Goal: Transaction & Acquisition: Purchase product/service

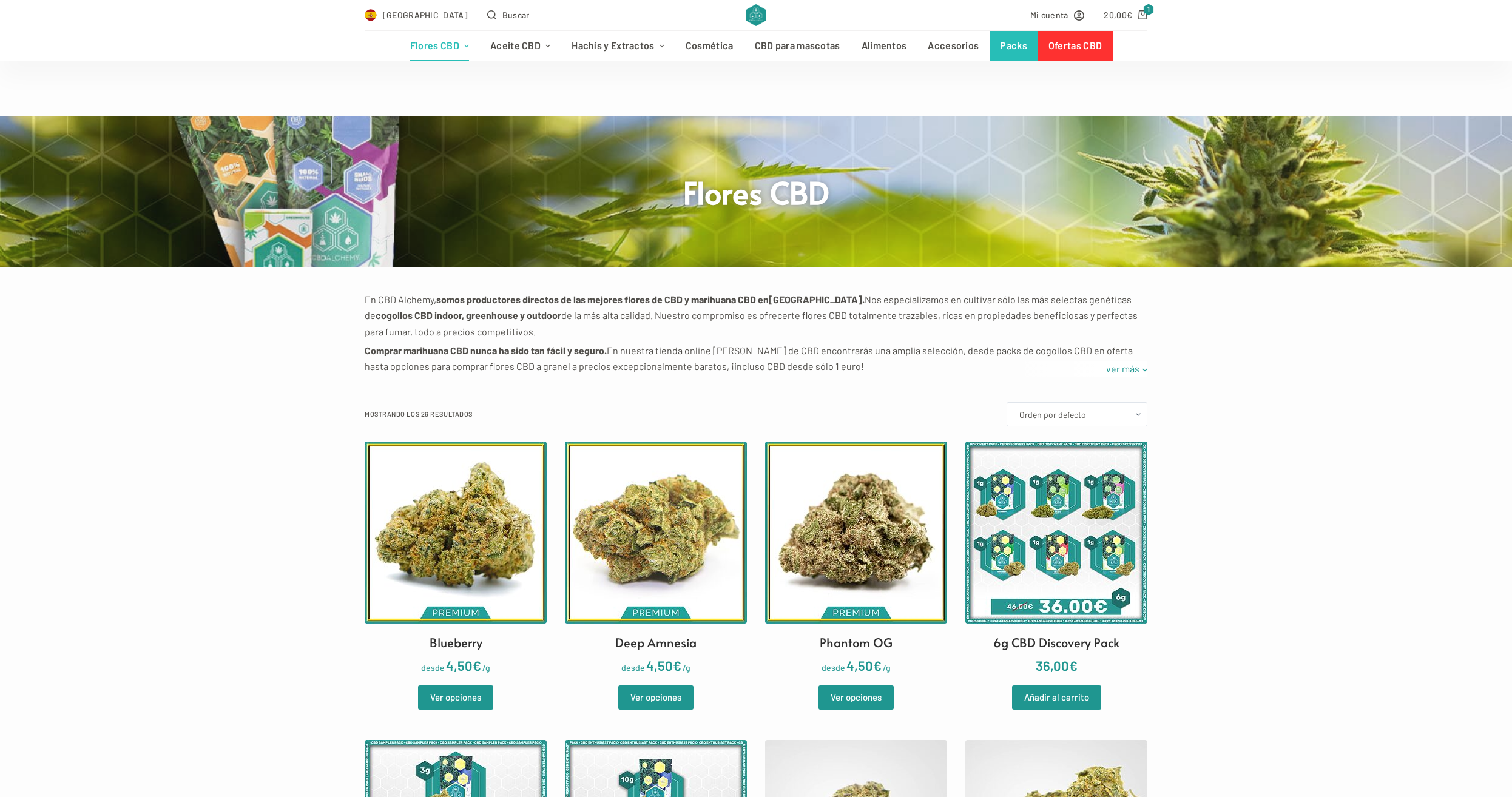
scroll to position [1316, 0]
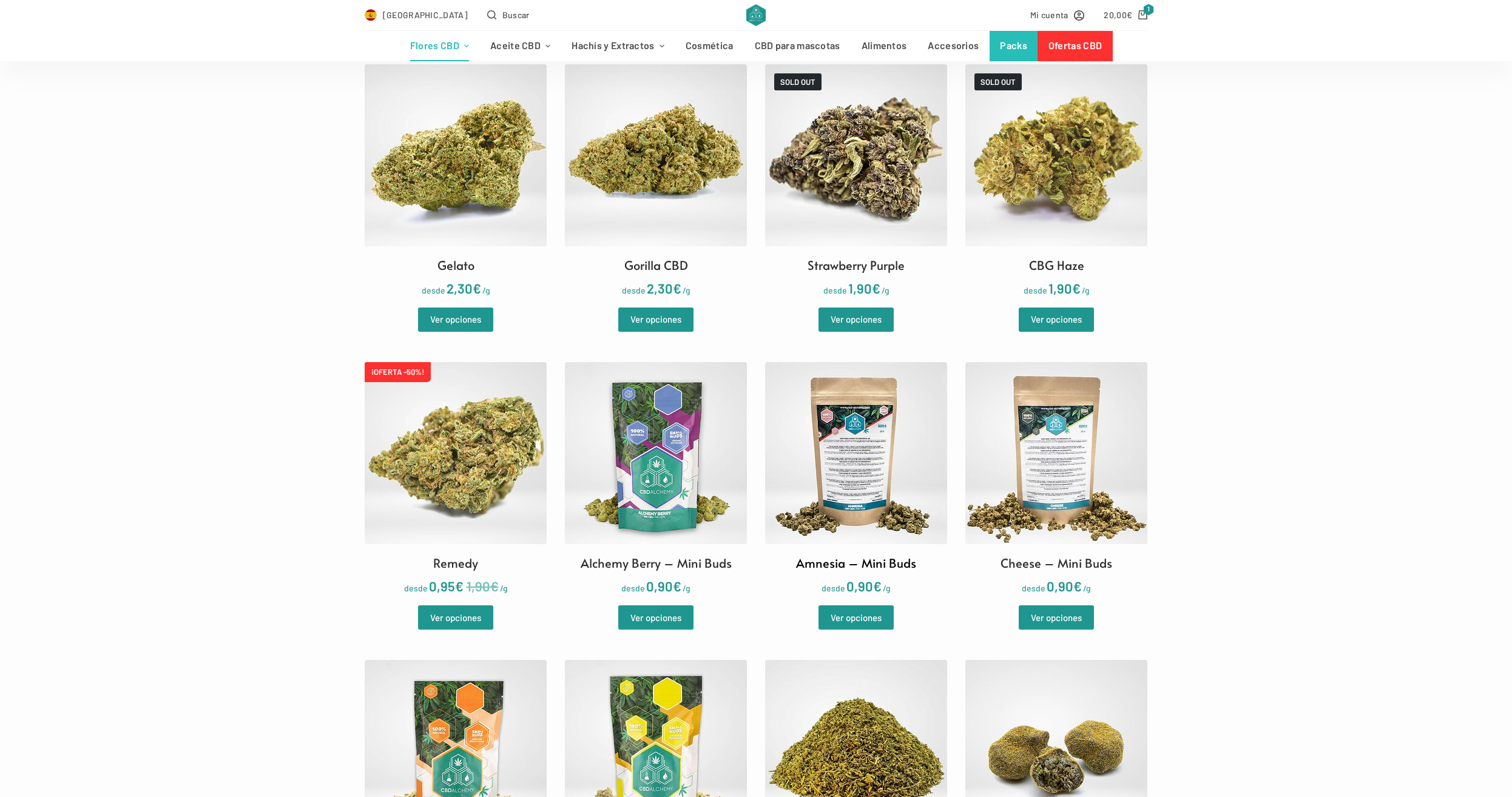
click at [875, 486] on img at bounding box center [856, 453] width 182 height 182
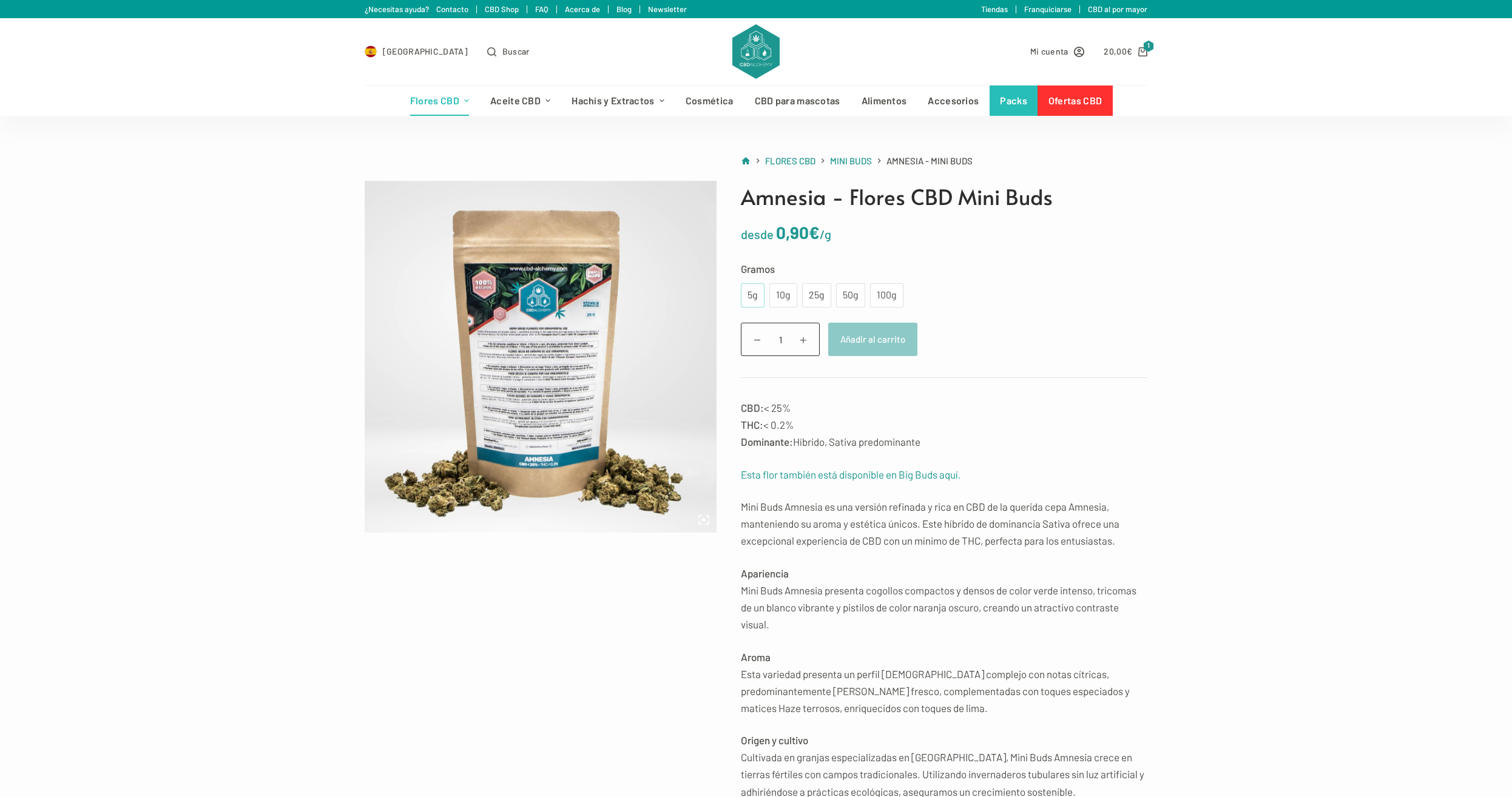
click at [757, 297] on div "5g" at bounding box center [752, 295] width 9 height 16
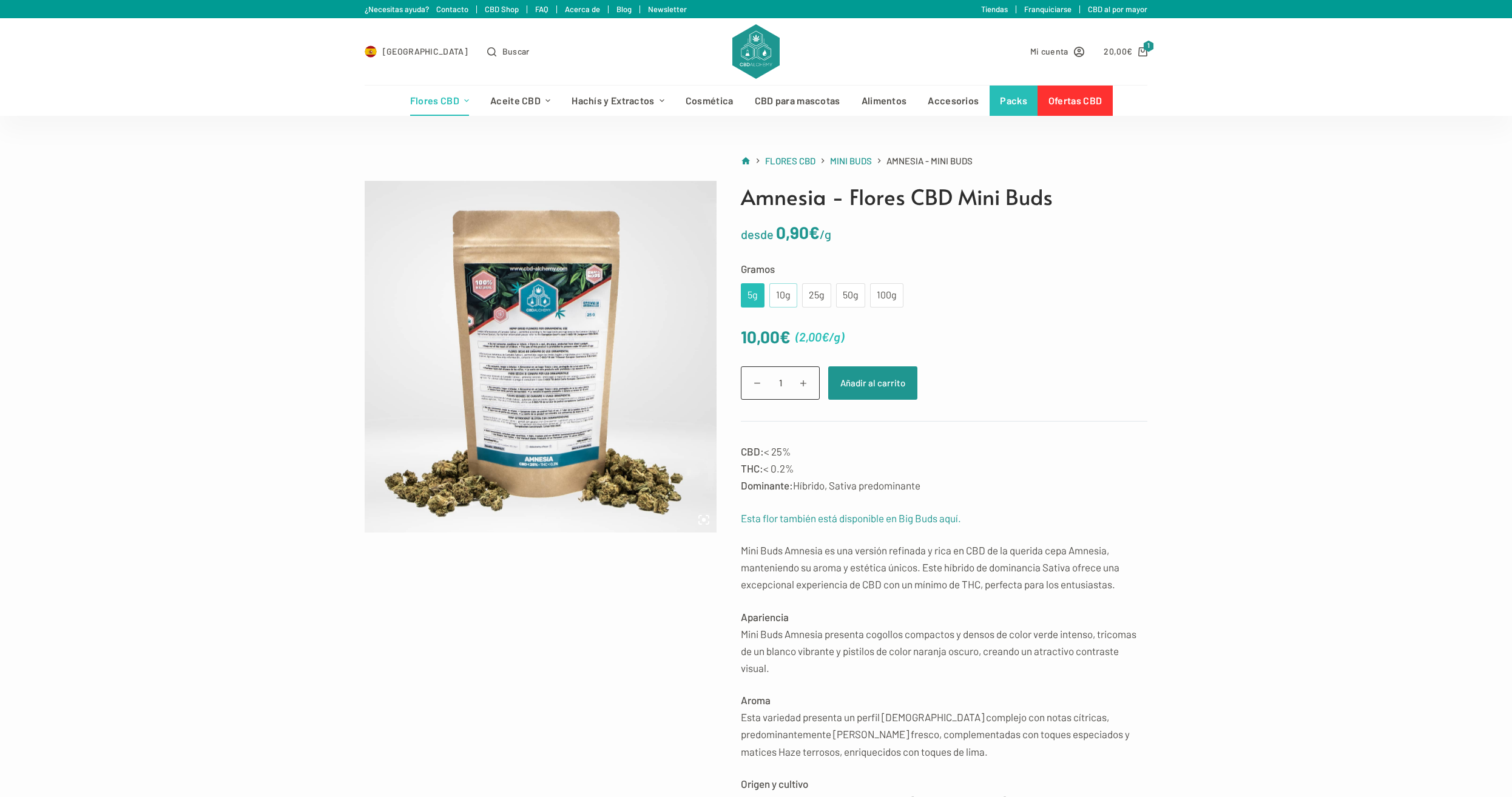
click at [777, 301] on div "10g" at bounding box center [783, 295] width 13 height 16
click at [761, 298] on div "5g" at bounding box center [752, 295] width 24 height 24
click at [859, 389] on button "Añadir al carrito" at bounding box center [872, 383] width 89 height 33
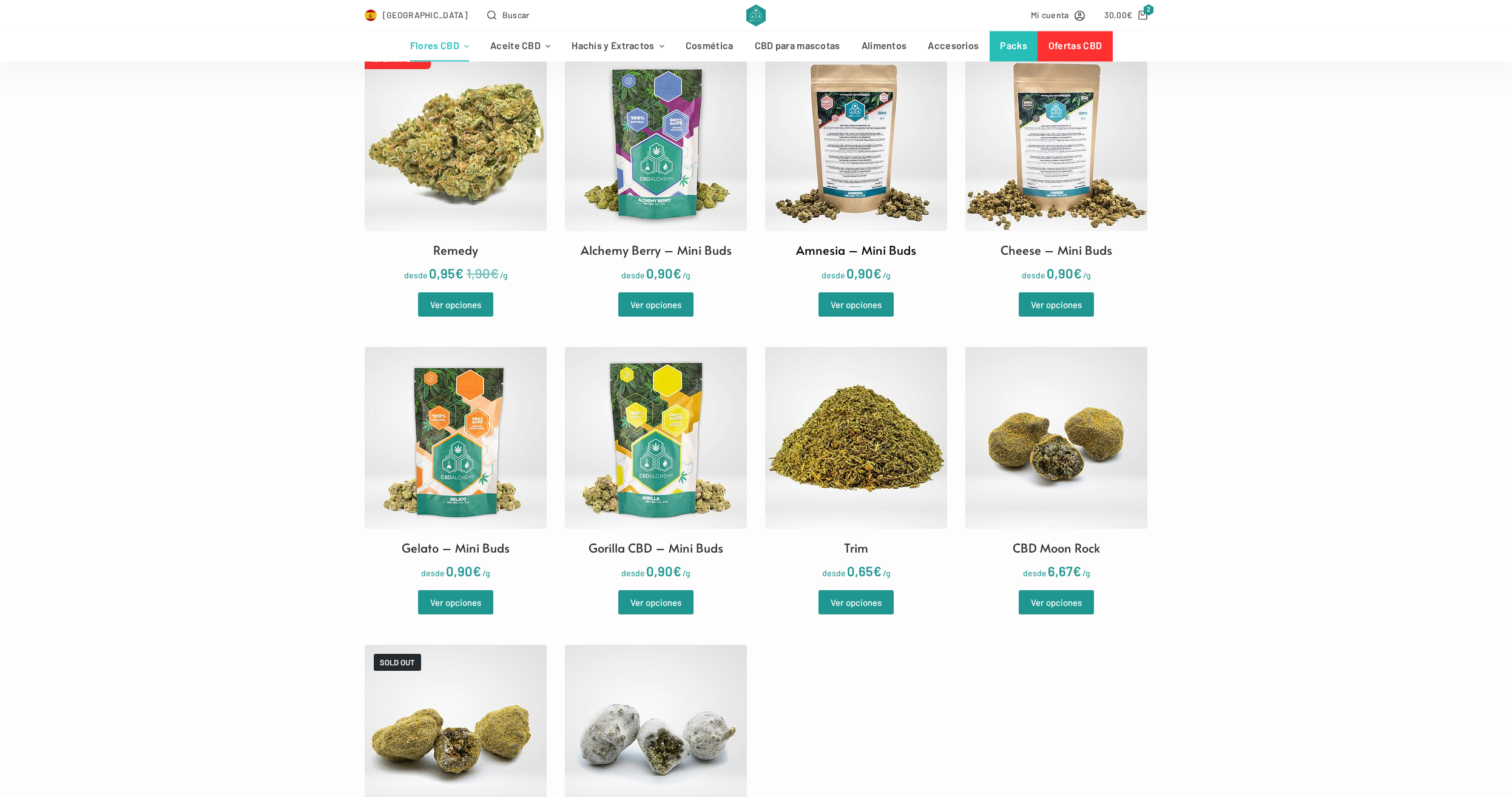
scroll to position [1749, 0]
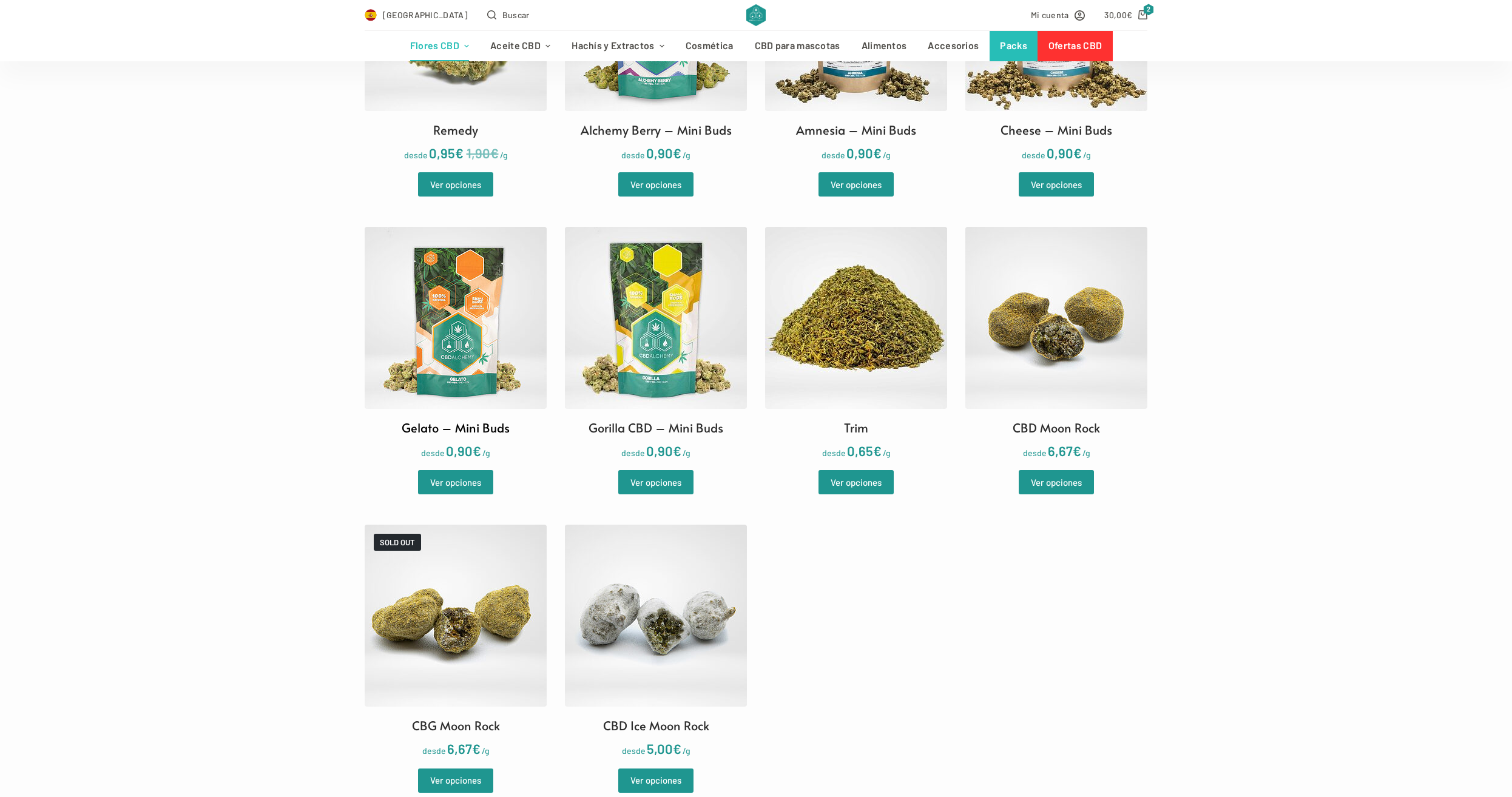
click at [466, 350] on img at bounding box center [455, 317] width 182 height 182
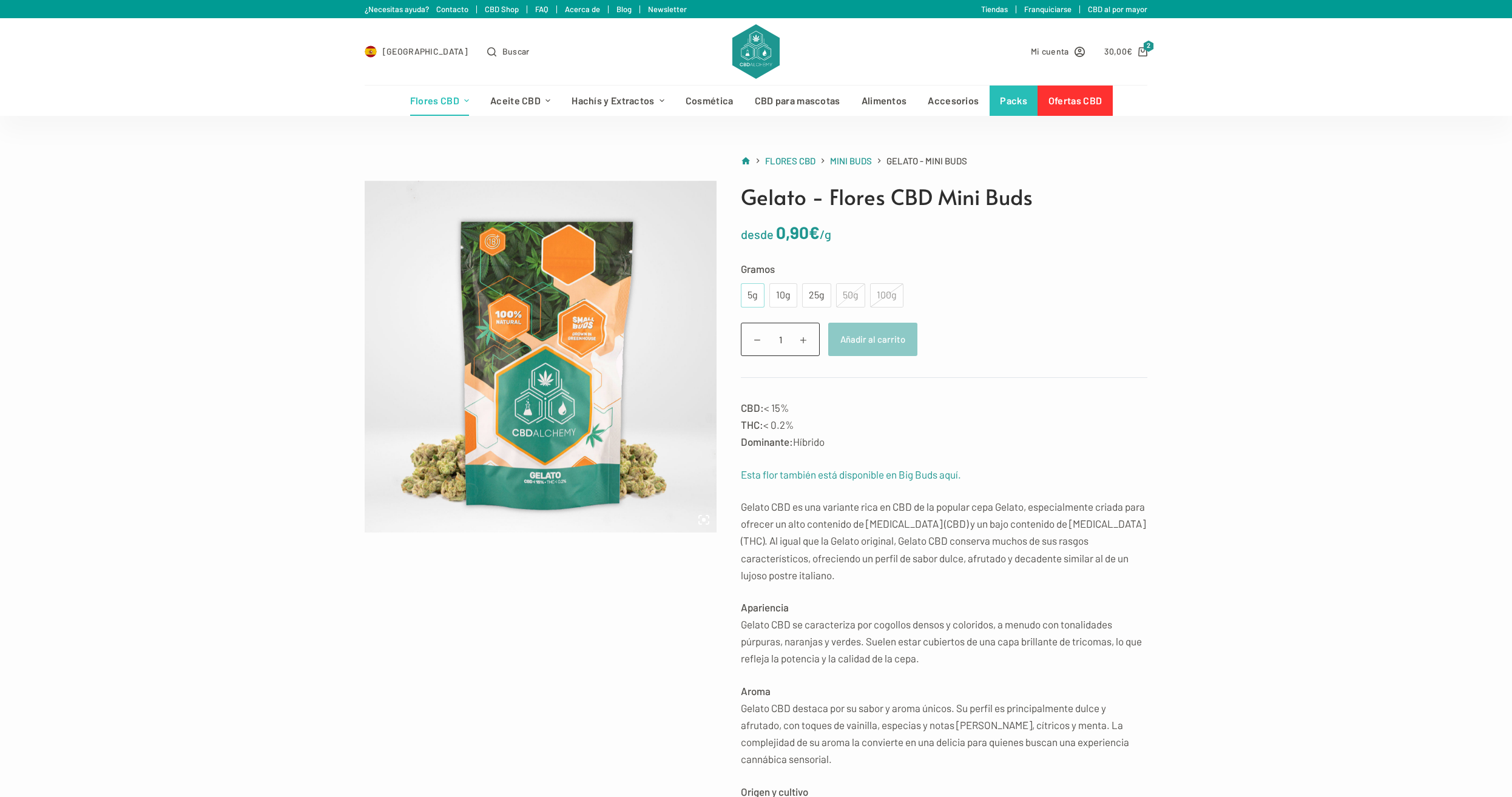
click at [751, 295] on div "5g" at bounding box center [752, 295] width 9 height 16
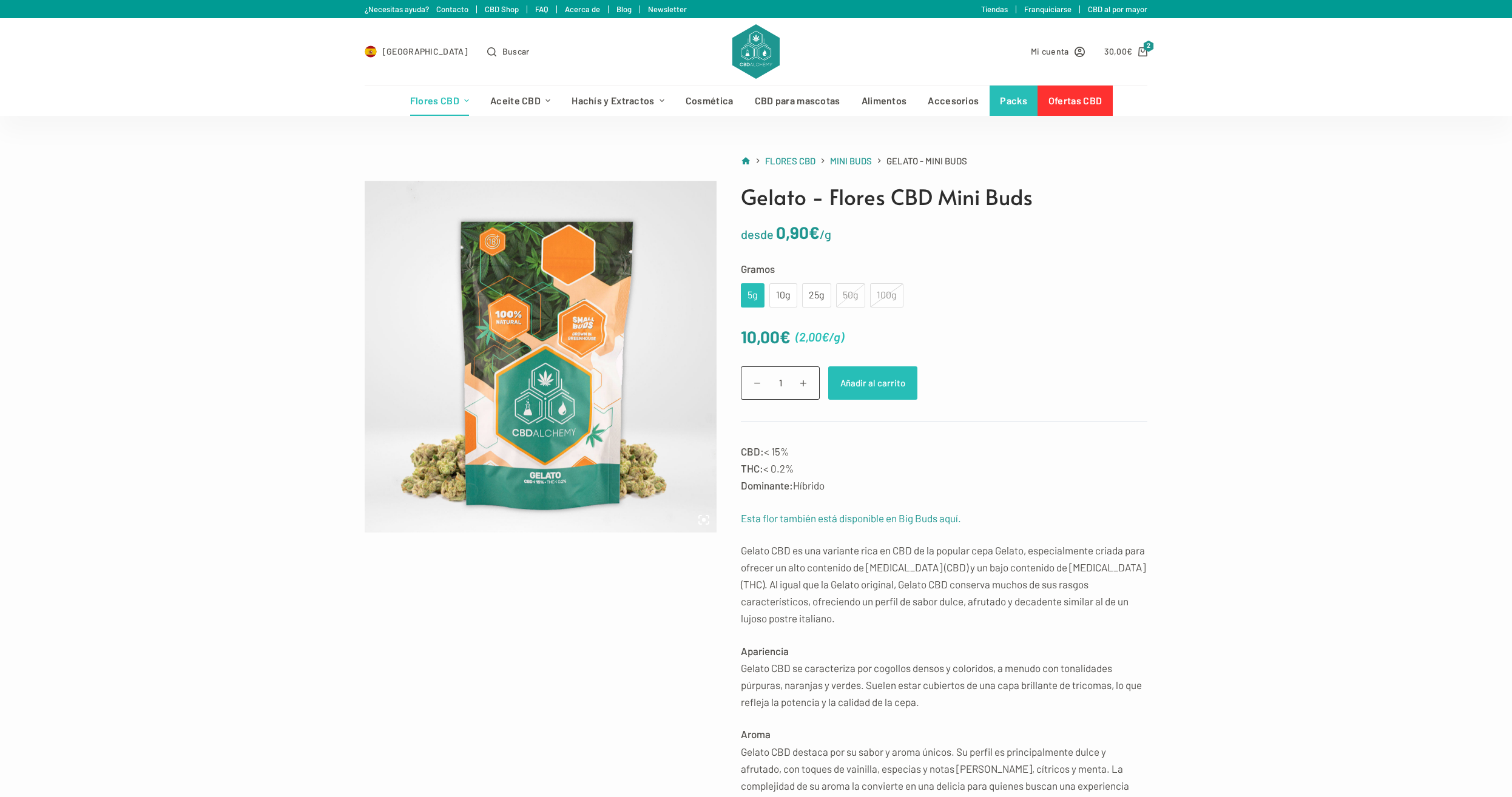
click at [861, 383] on button "Añadir al carrito" at bounding box center [872, 383] width 89 height 33
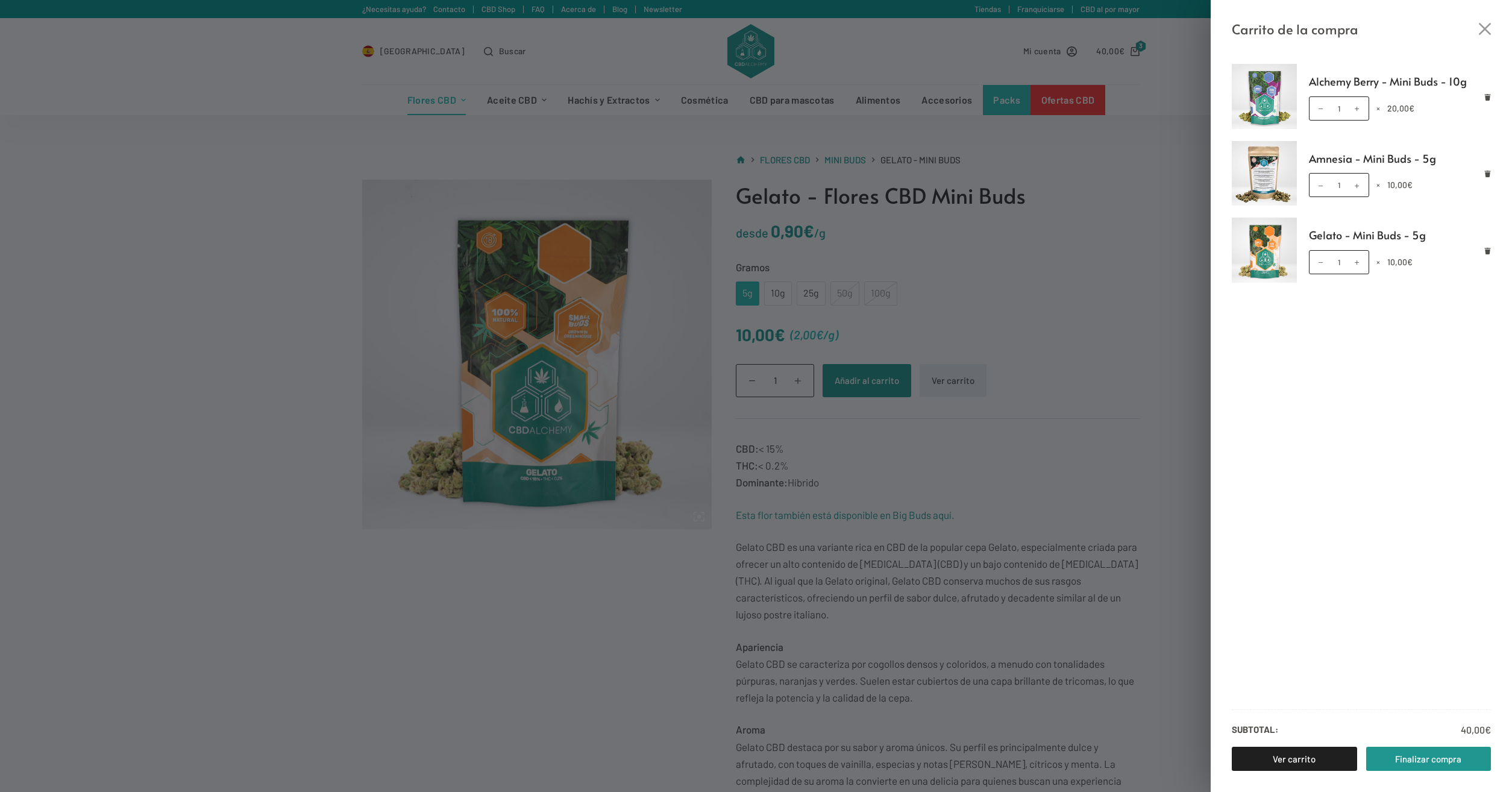
click at [329, 135] on div "Carrito de la compra Alchemy Berry - Mini Buds - 10g Alchemy Berry - Mini Buds …" at bounding box center [756, 396] width 1512 height 792
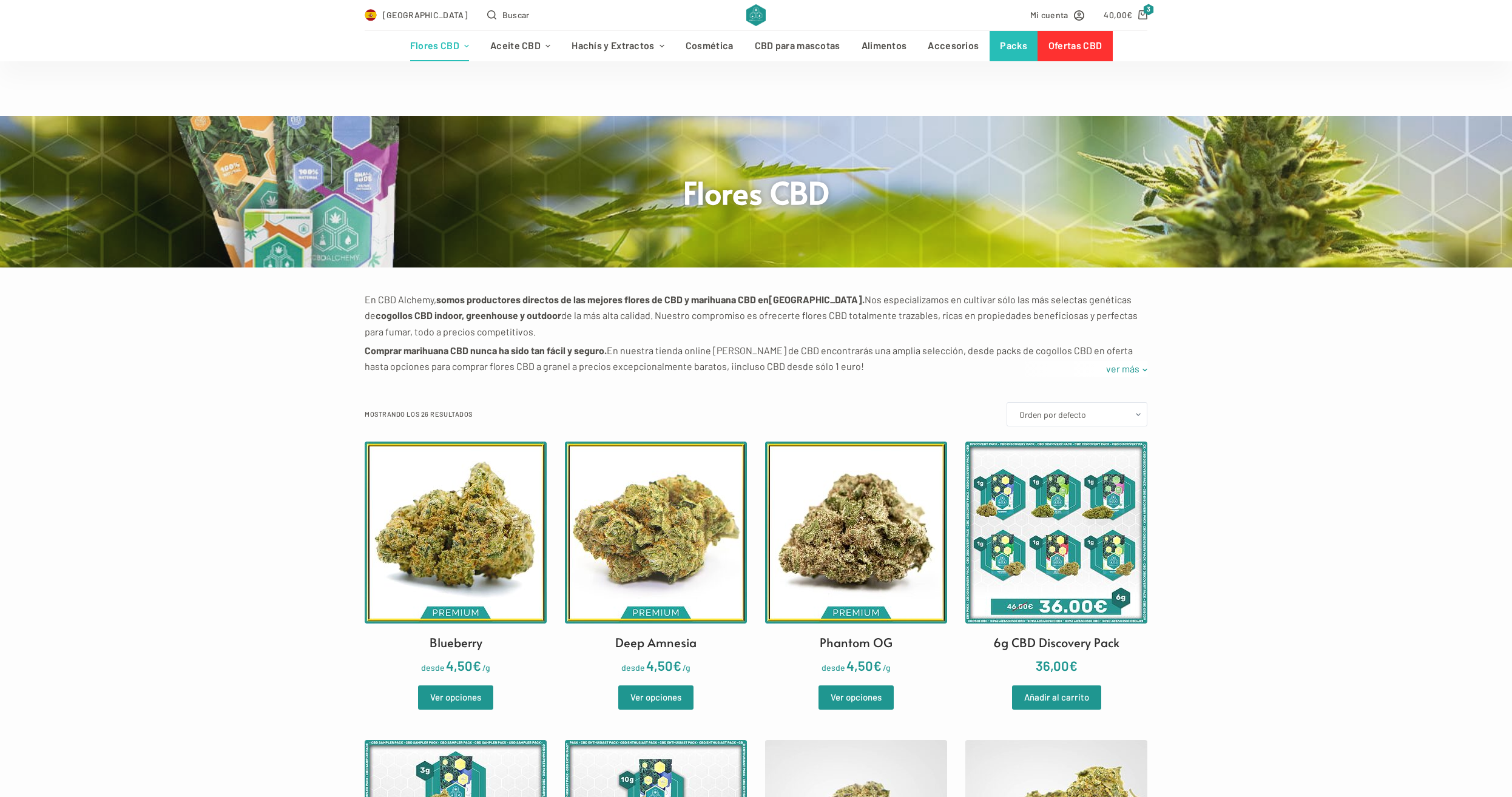
scroll to position [1749, 0]
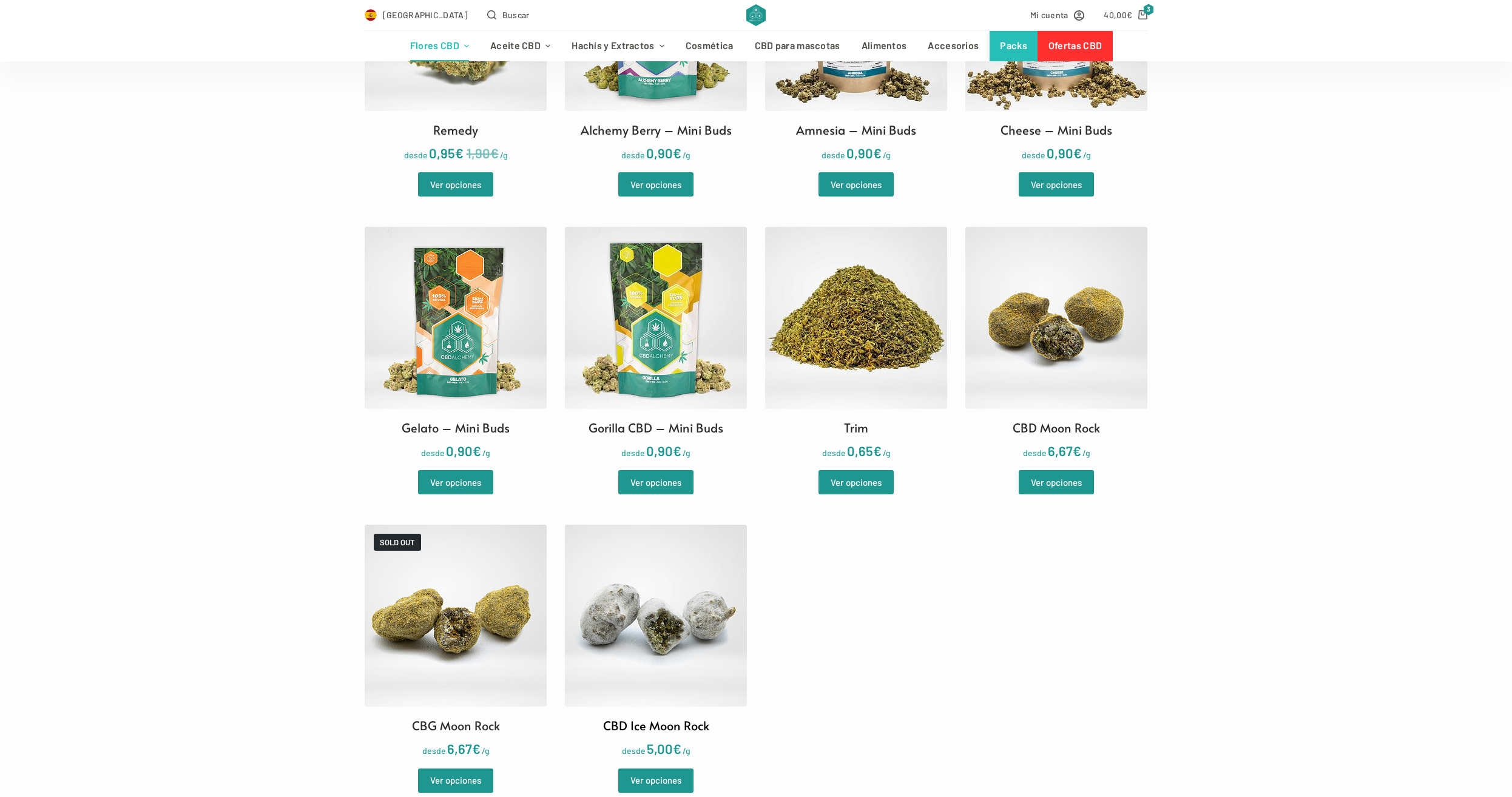
click at [703, 599] on img at bounding box center [656, 615] width 182 height 182
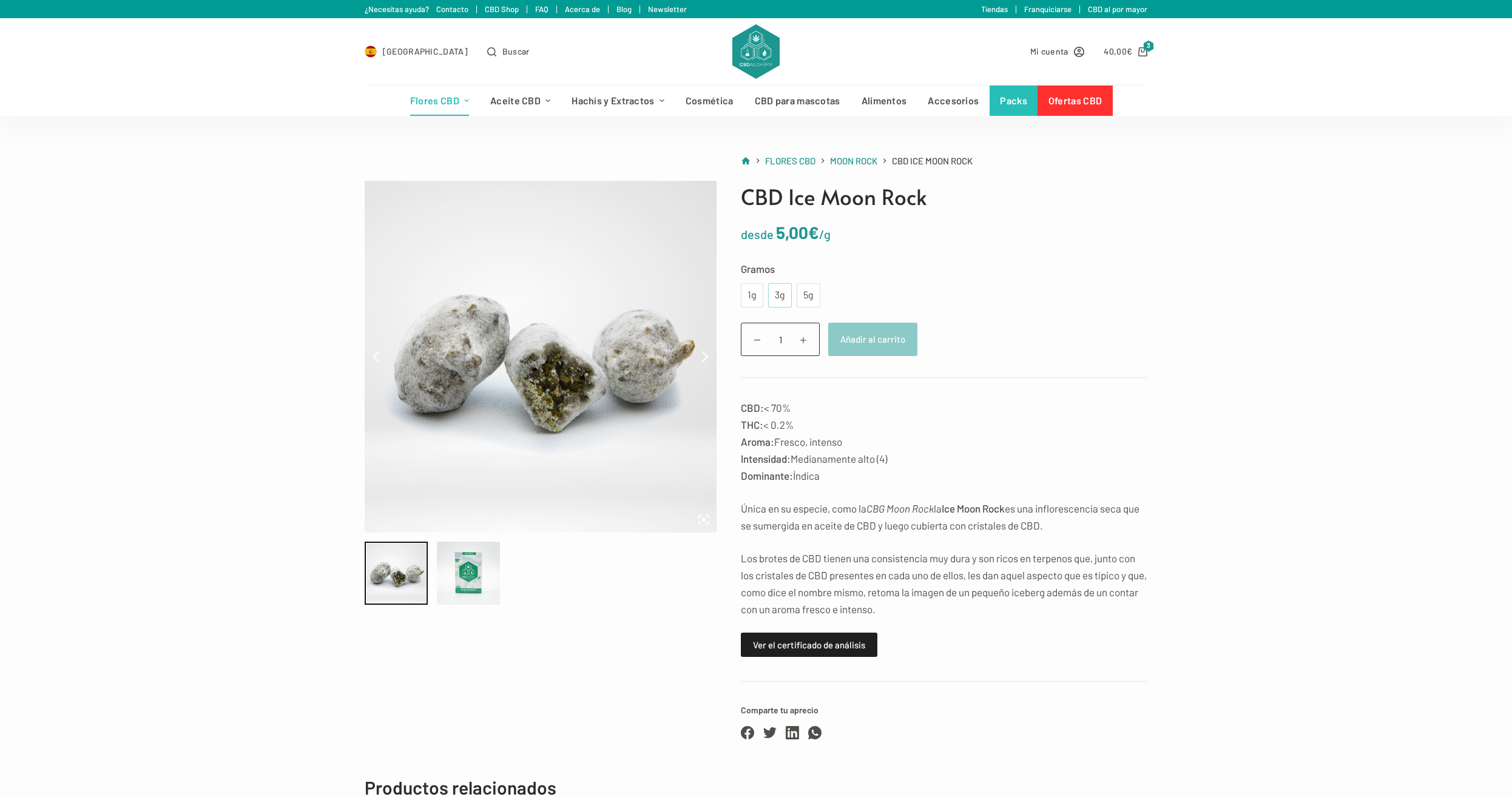
click at [779, 294] on div "3g" at bounding box center [780, 295] width 9 height 16
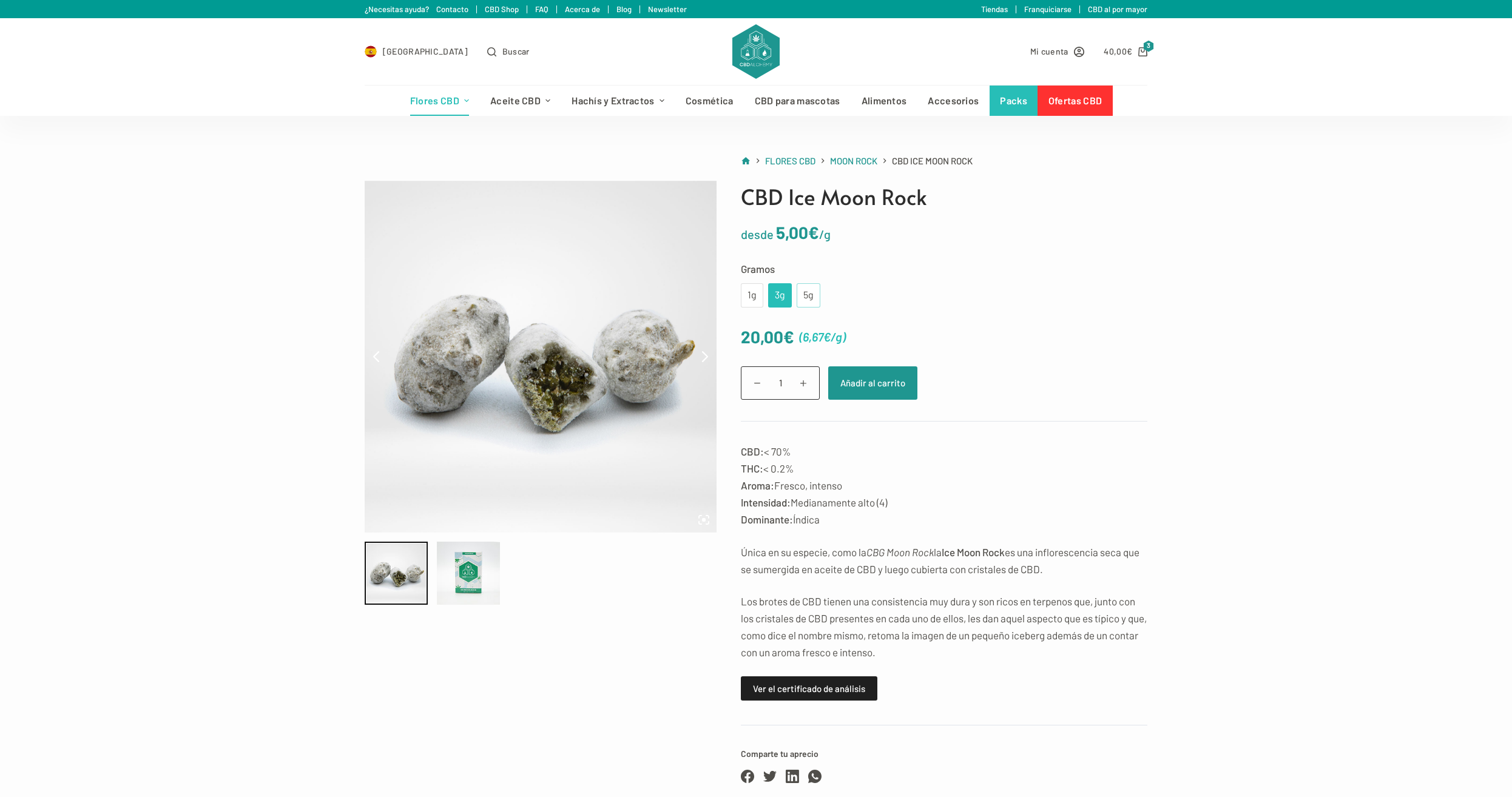
click at [807, 301] on div "5g" at bounding box center [808, 295] width 9 height 16
click at [746, 298] on div "1g" at bounding box center [752, 295] width 22 height 24
click at [779, 290] on div "3g" at bounding box center [780, 295] width 9 height 16
click at [751, 296] on div "1g" at bounding box center [752, 295] width 8 height 16
click at [840, 382] on button "Añadir al carrito" at bounding box center [872, 383] width 89 height 33
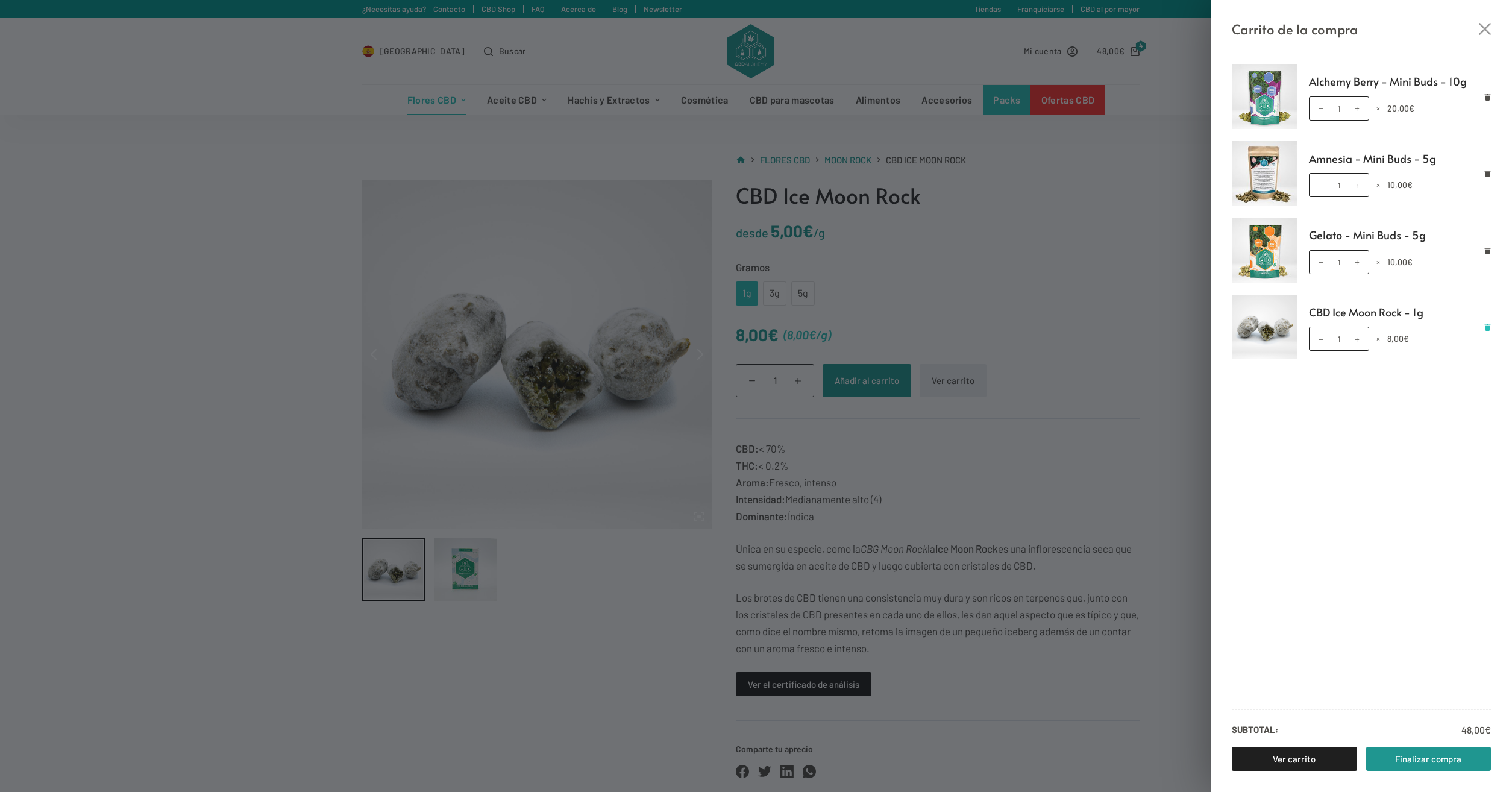
click at [1485, 328] on icon "Eliminar CBD Ice Moon Rock - 1g del carrito" at bounding box center [1488, 327] width 6 height 6
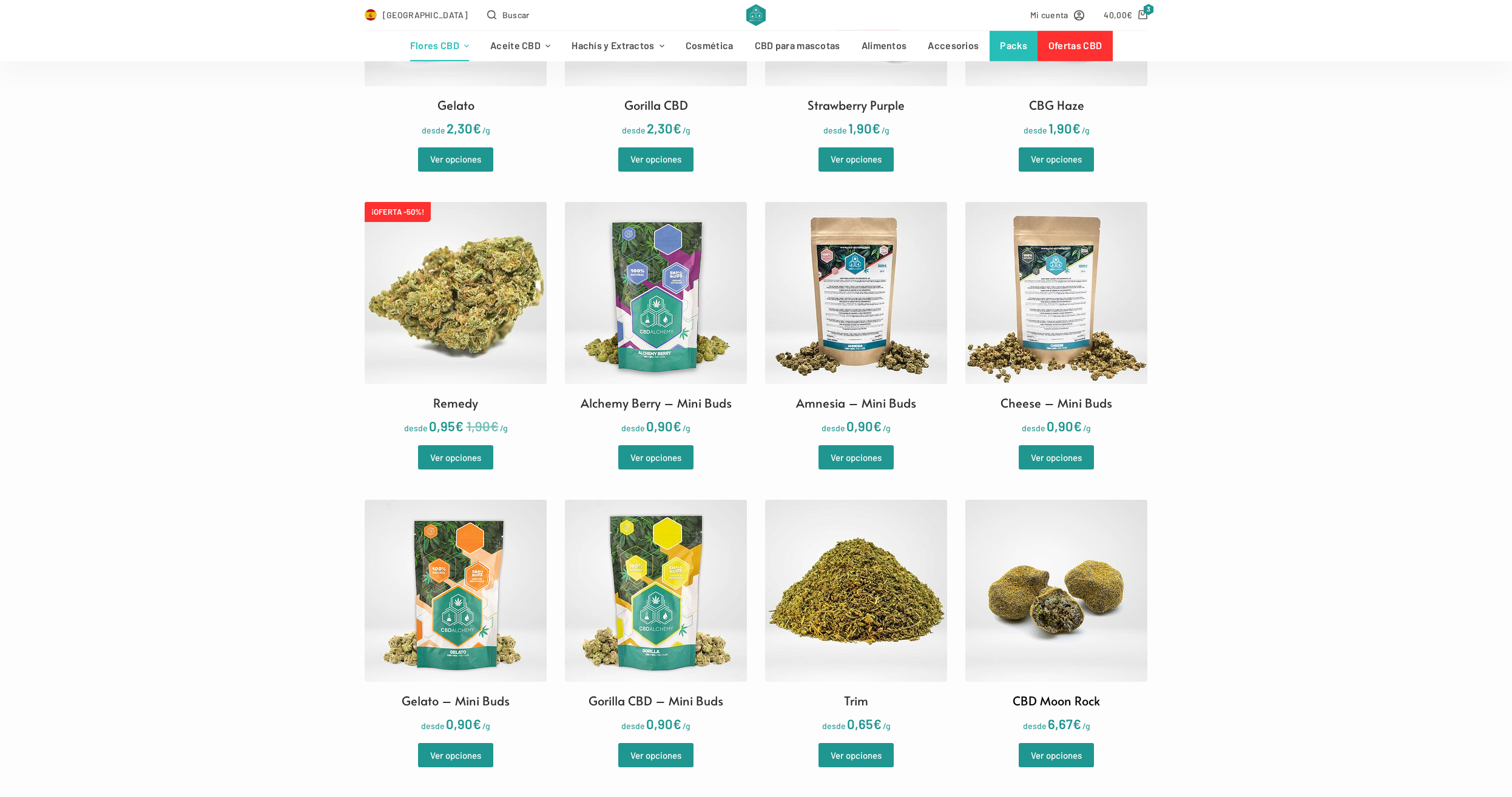
scroll to position [1316, 0]
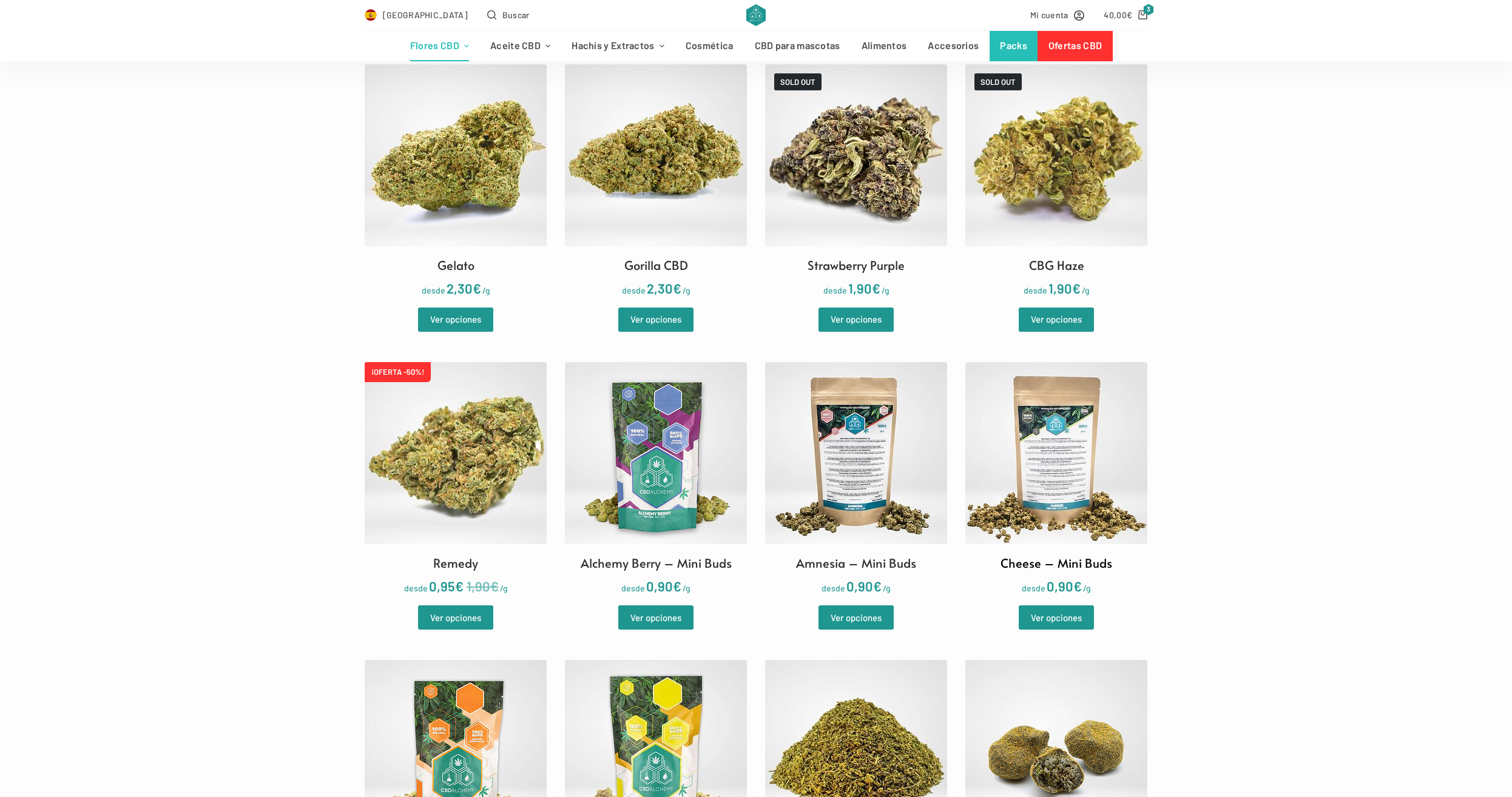
click at [1052, 405] on img at bounding box center [1056, 453] width 182 height 182
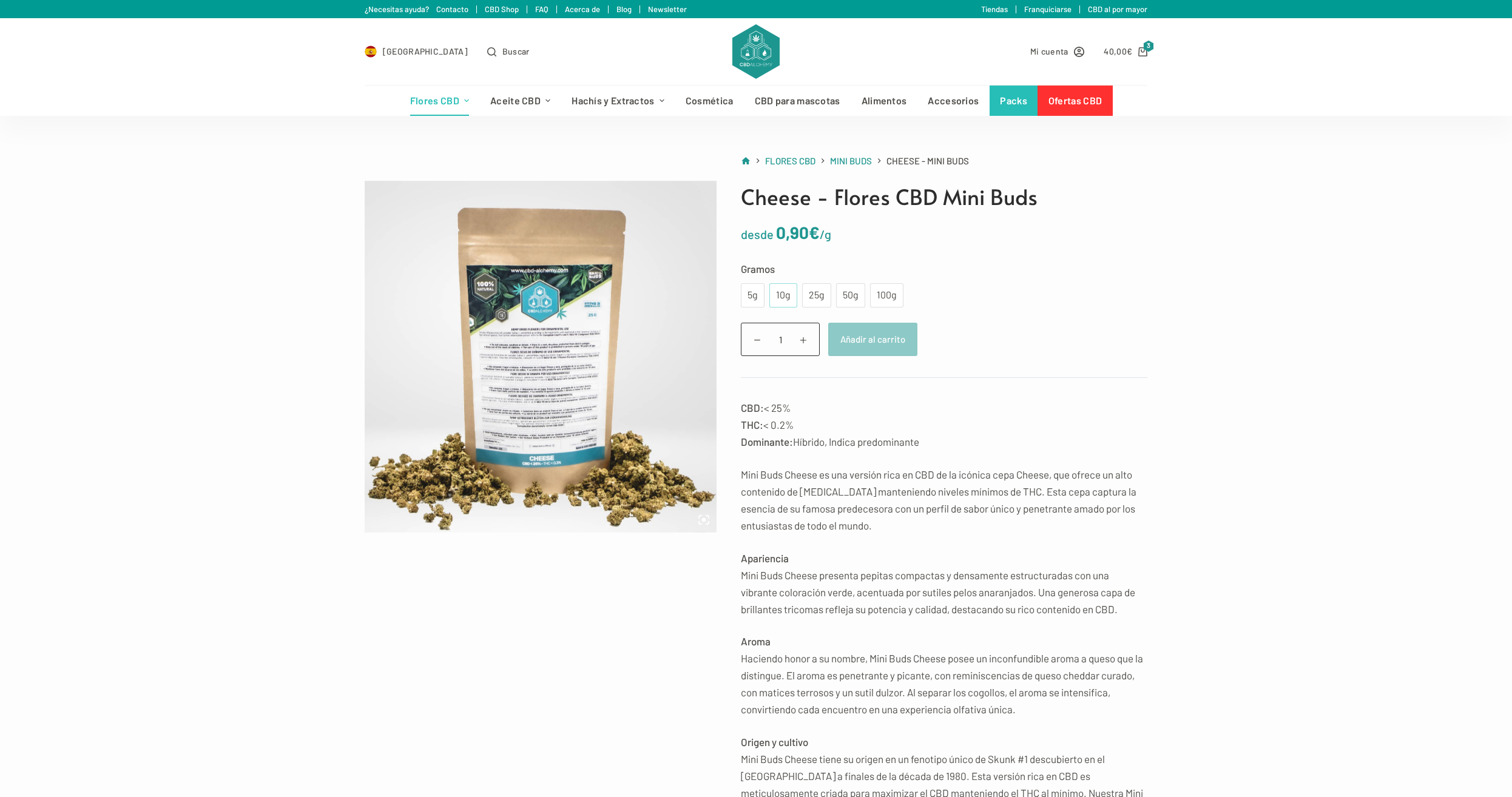
click at [781, 291] on div "10g" at bounding box center [783, 295] width 13 height 16
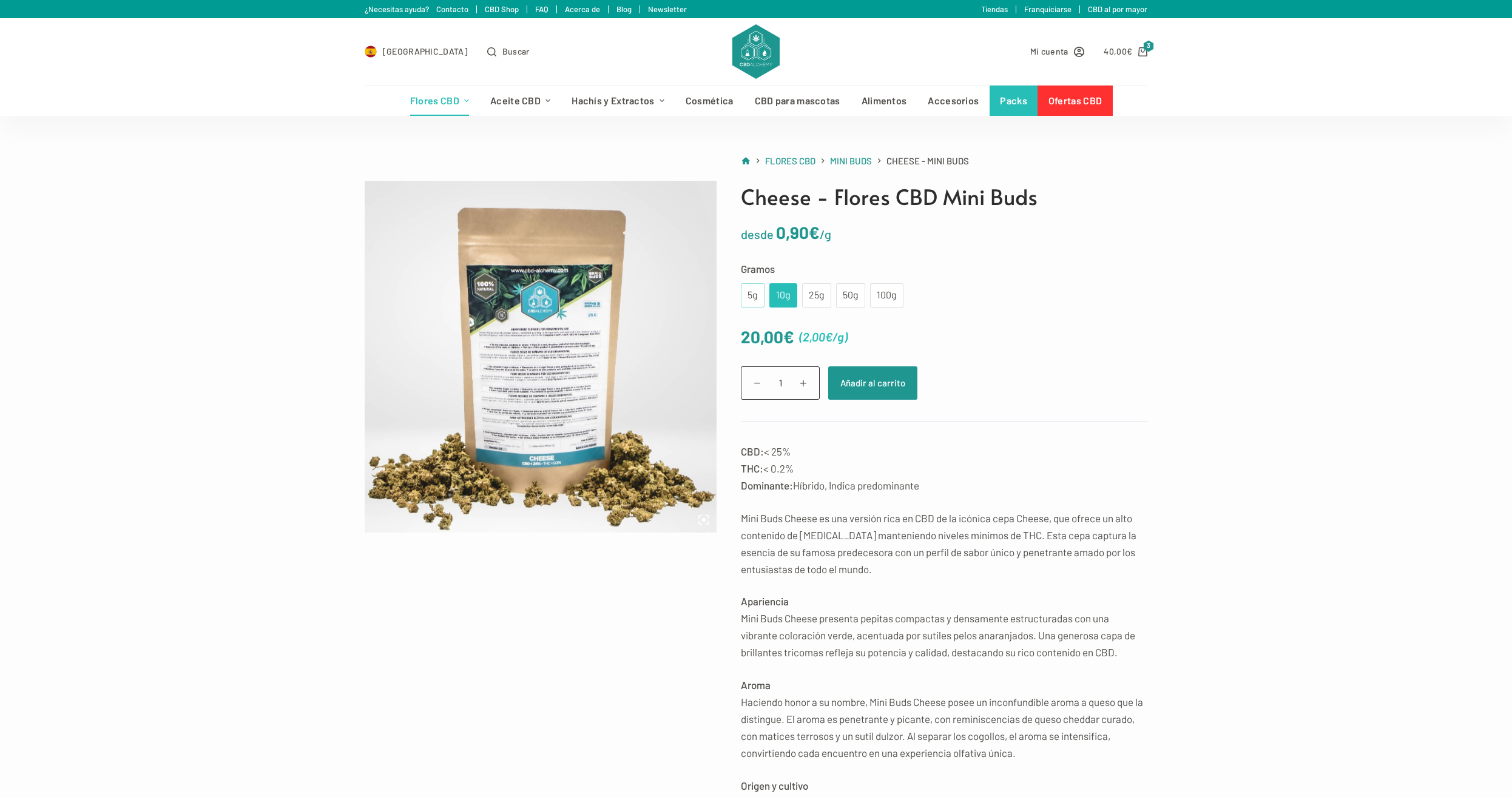
click at [761, 300] on div "5g" at bounding box center [752, 295] width 24 height 24
click at [851, 380] on button "Añadir al carrito" at bounding box center [872, 383] width 89 height 33
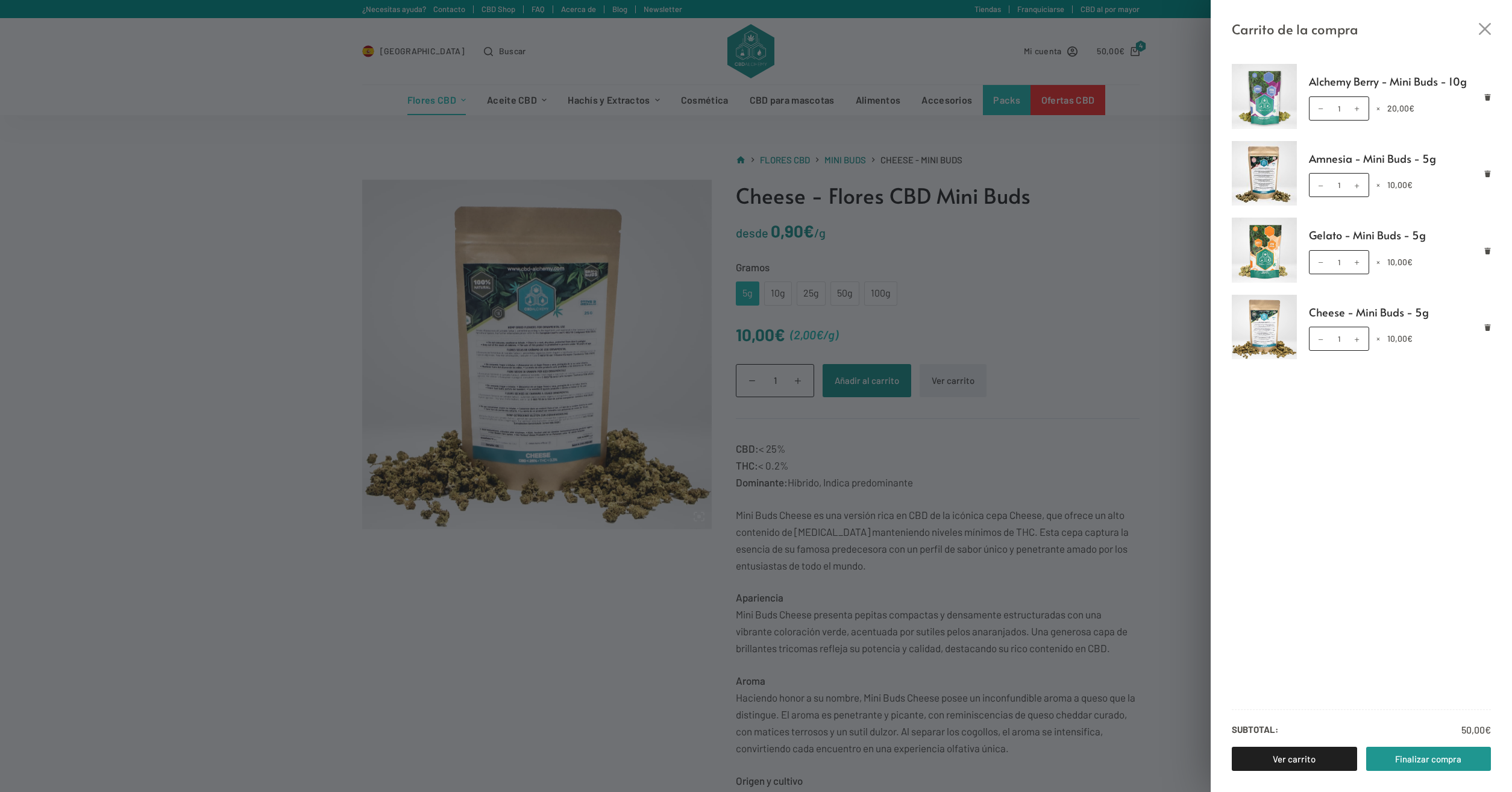
click at [93, 54] on div "Carrito de la compra Alchemy Berry - Mini Buds - 10g Alchemy Berry - Mini Buds …" at bounding box center [756, 396] width 1512 height 792
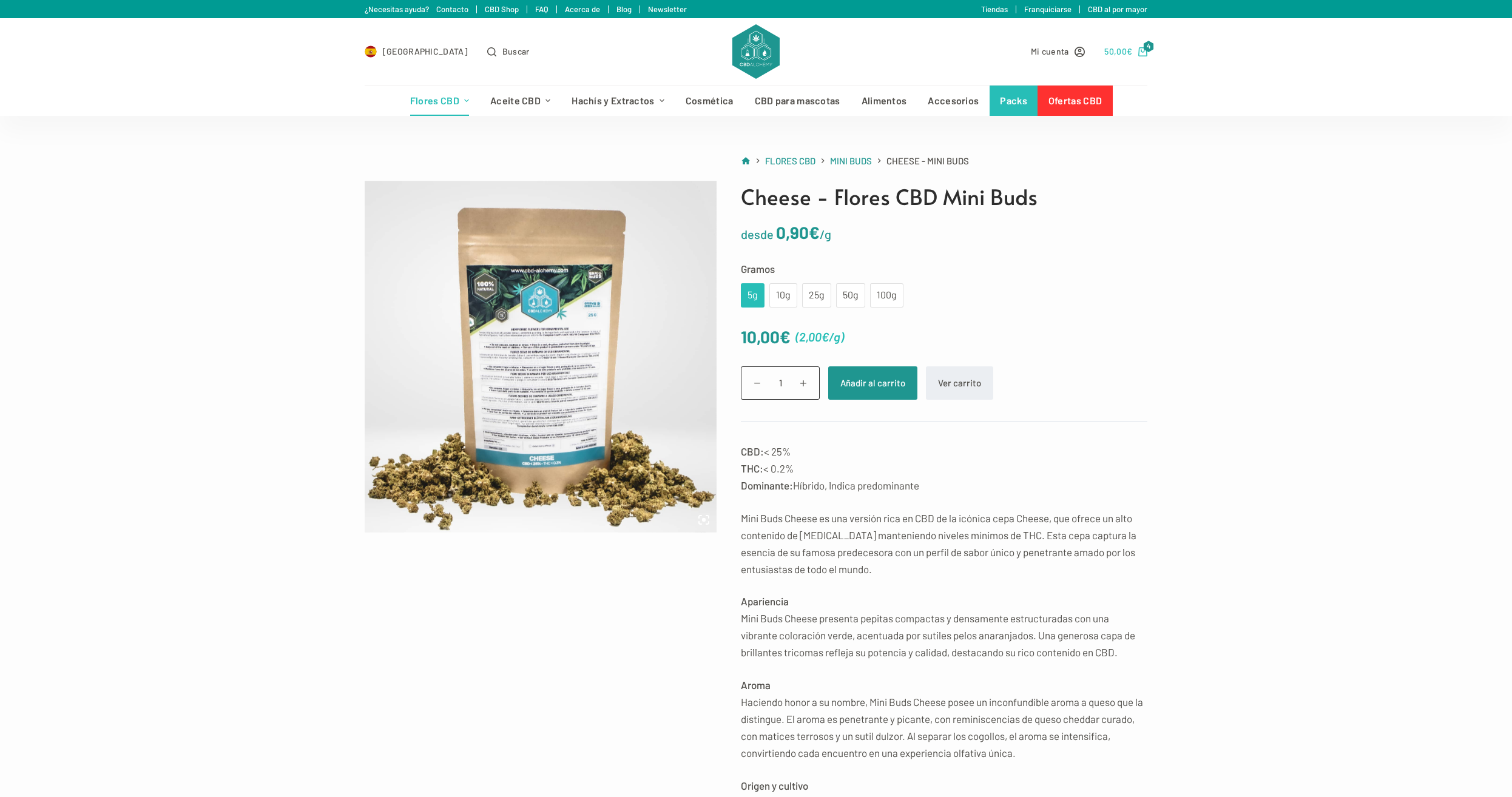
click at [1135, 57] on link "50,00 € 4" at bounding box center [1125, 51] width 43 height 14
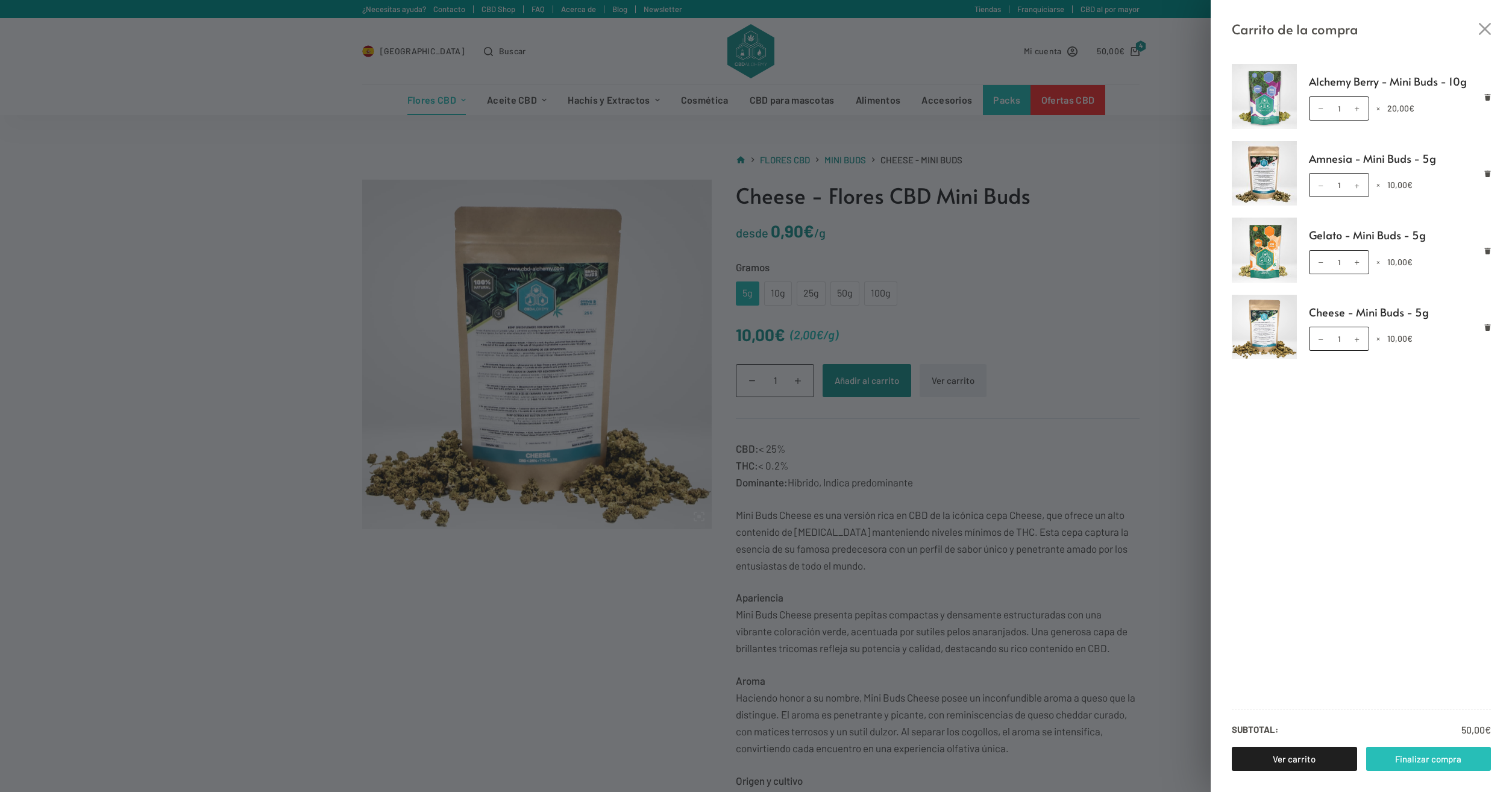
click at [1416, 767] on link "Finalizar compra" at bounding box center [1428, 758] width 125 height 24
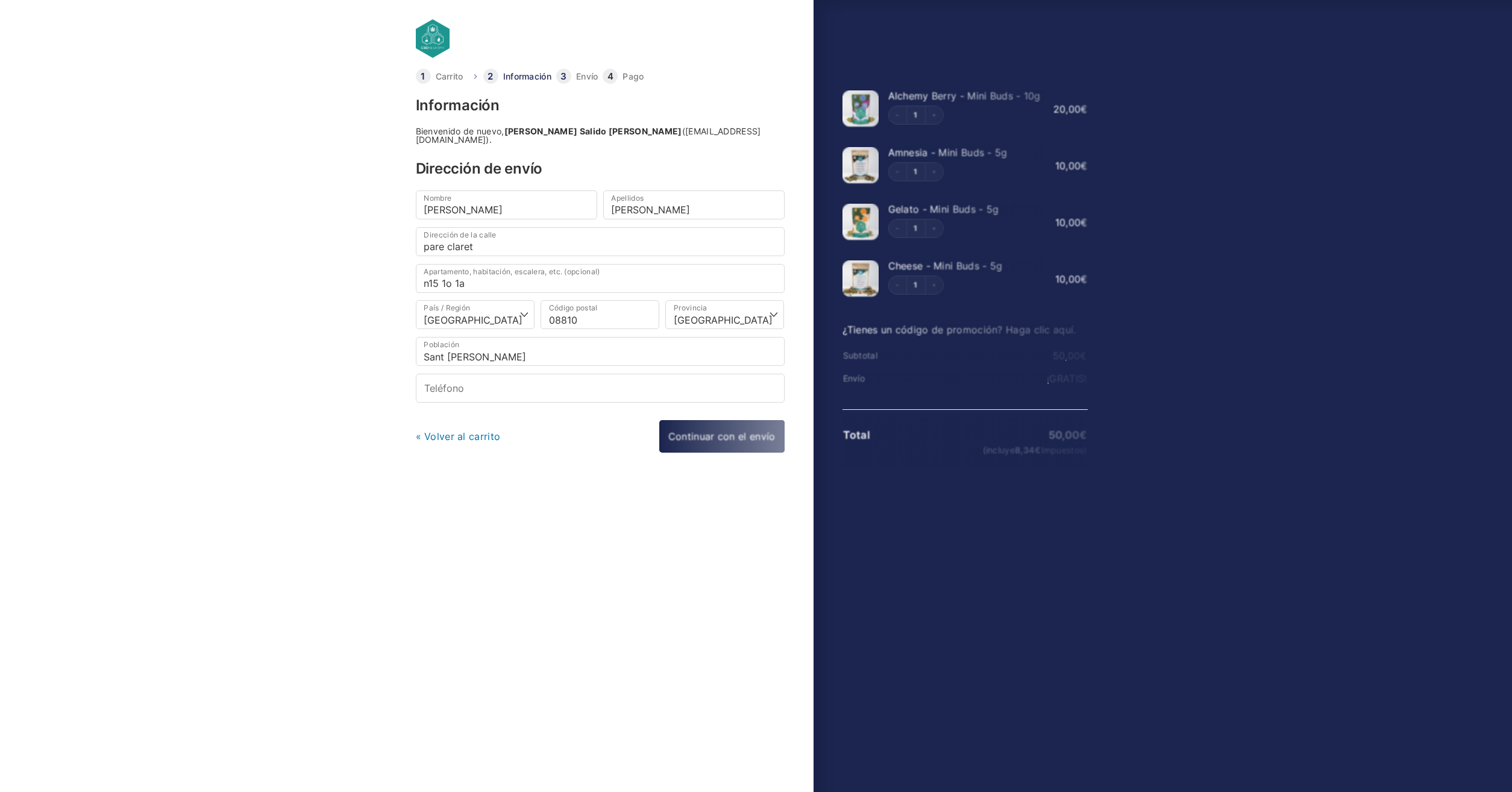
select select "B"
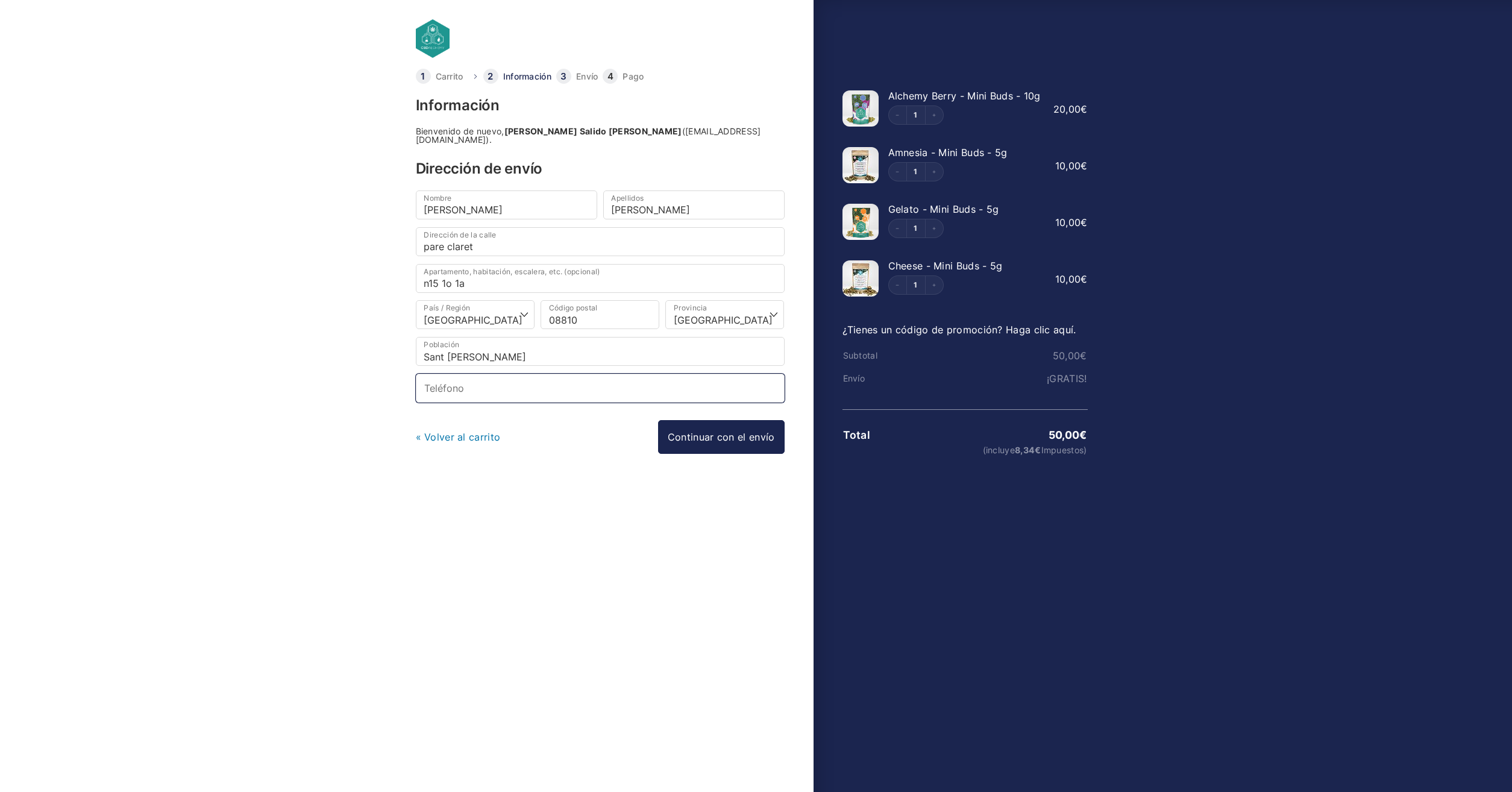
click at [520, 382] on input "Teléfono *" at bounding box center [599, 387] width 369 height 29
type input "680561399"
click at [696, 430] on link "Continuar con el envío" at bounding box center [722, 437] width 127 height 34
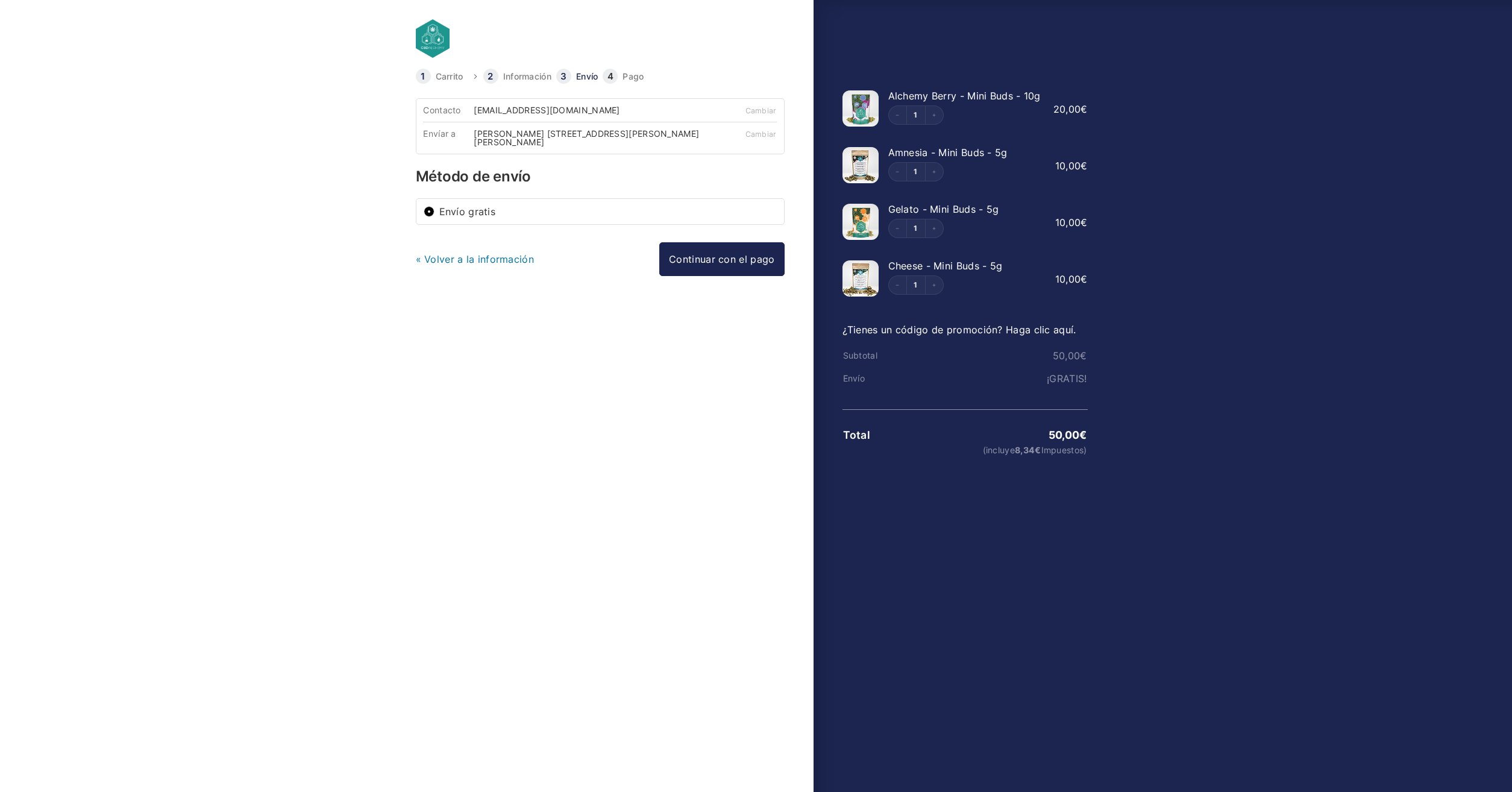
click at [502, 212] on label "Envío gratis" at bounding box center [607, 211] width 337 height 9
click at [434, 212] on input "Envío gratis" at bounding box center [429, 211] width 11 height 11
click at [747, 266] on link "Continuar con el pago" at bounding box center [721, 259] width 124 height 34
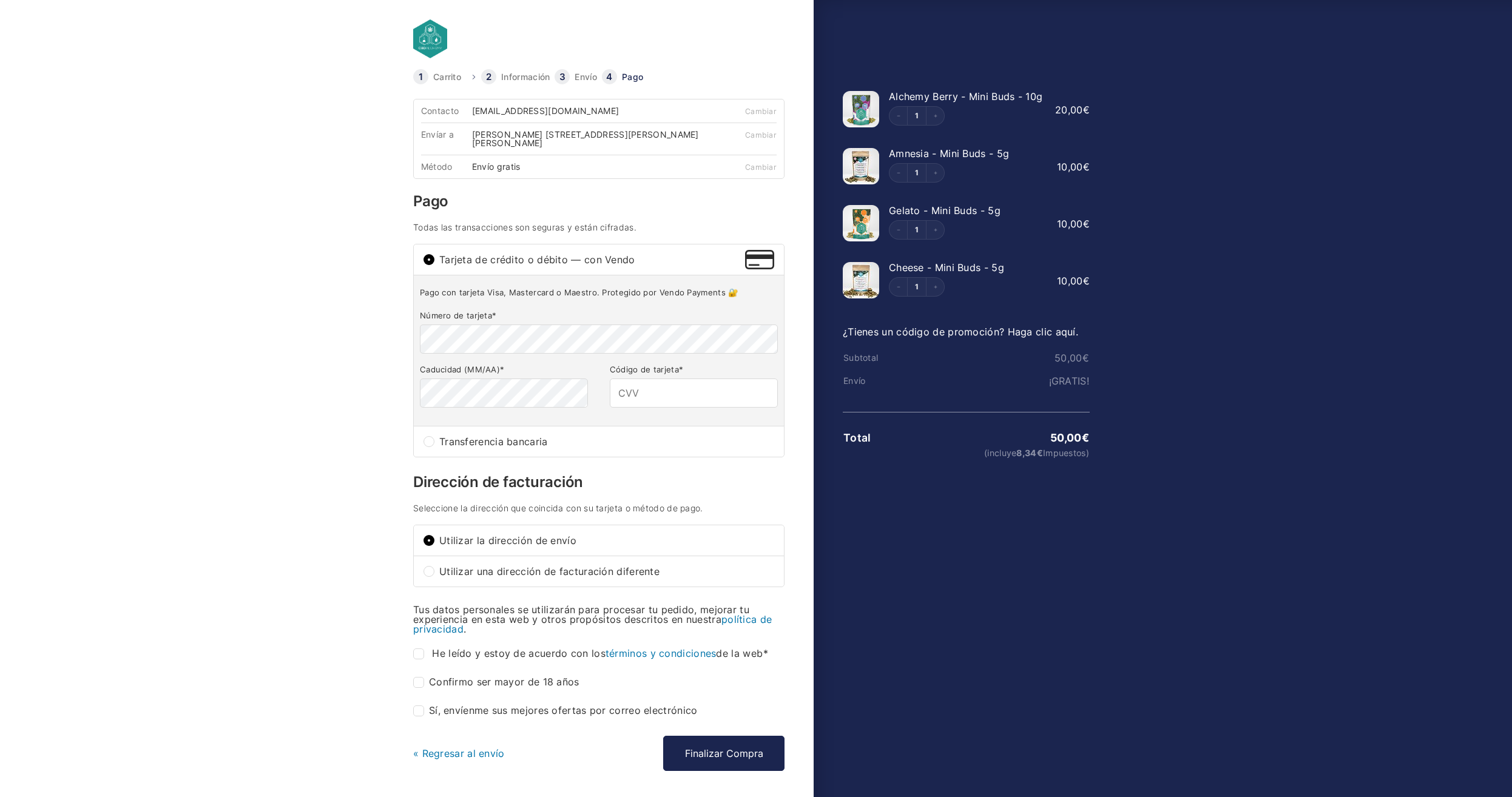
click at [419, 647] on p "He leído y estoy de acuerdo con los términos y condiciones de la web *" at bounding box center [598, 654] width 371 height 20
click at [414, 684] on input "Confirmo ser mayor de 18 años *" at bounding box center [418, 682] width 11 height 11
checkbox input "true"
click at [417, 652] on input "He leído y estoy de acuerdo con los términos y condiciones de la web *" at bounding box center [418, 654] width 11 height 11
checkbox input "true"
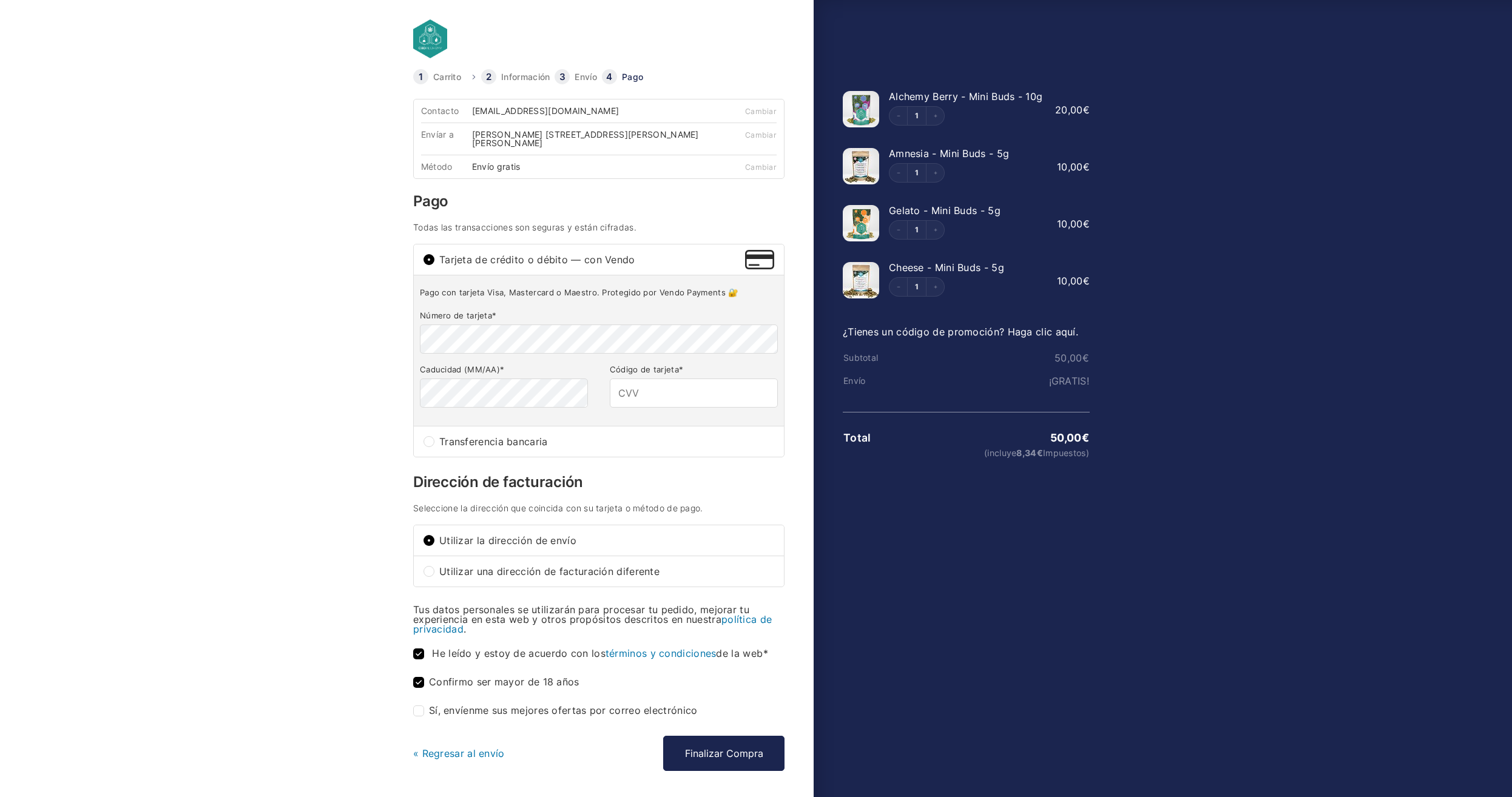
click at [425, 710] on label "Sí, envíenme sus mejores ofertas por correo electrónico (opcional)" at bounding box center [555, 710] width 284 height 11
click at [424, 710] on input "Sí, envíenme sus mejores ofertas por correo electrónico (opcional)" at bounding box center [418, 710] width 11 height 11
checkbox input "true"
click at [645, 406] on input "Código de tarjeta *" at bounding box center [693, 392] width 168 height 29
type input "454"
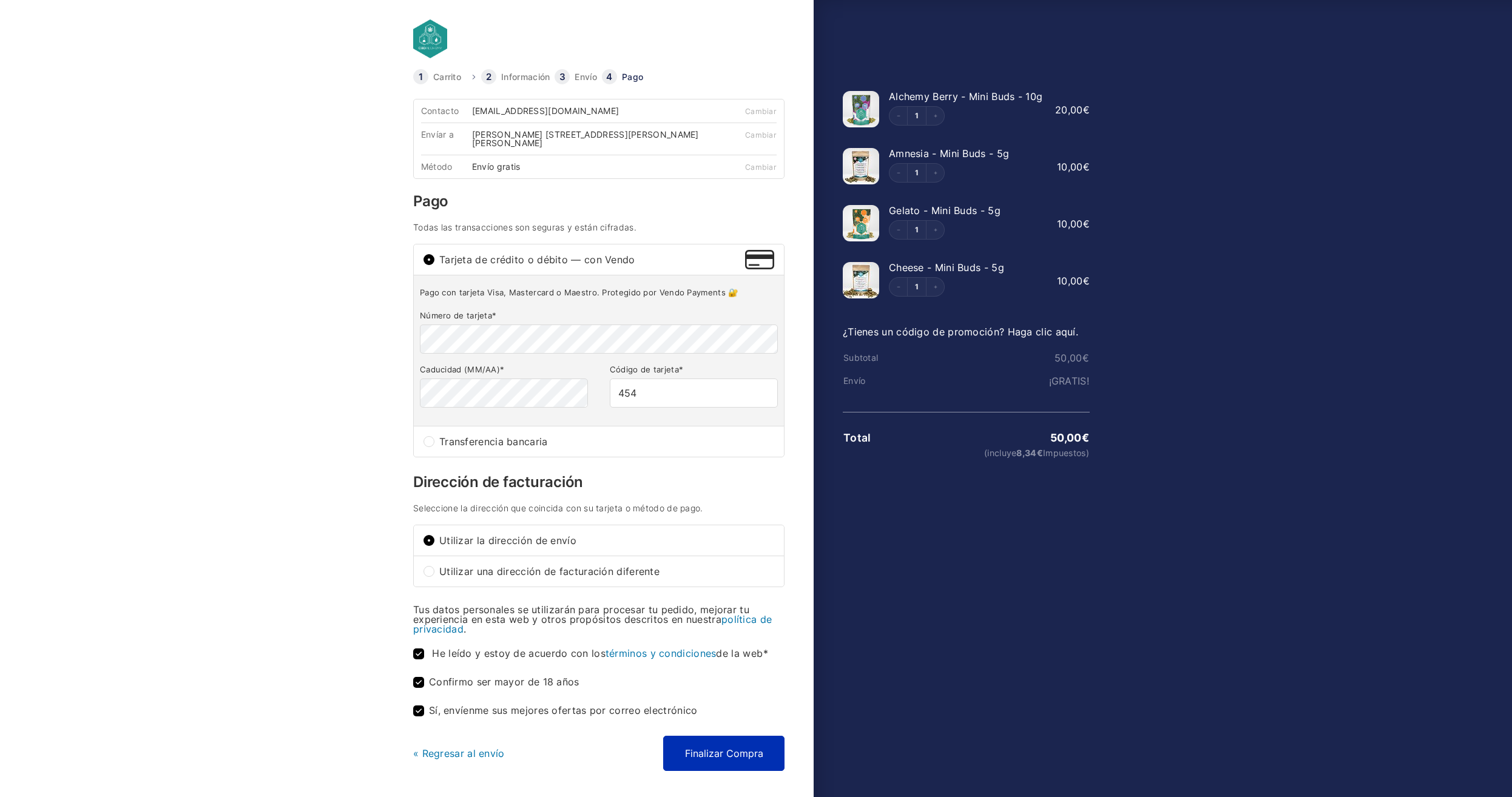
drag, startPoint x: 732, startPoint y: 754, endPoint x: 729, endPoint y: 761, distance: 7.6
click at [729, 761] on button "Finalizar Compra" at bounding box center [724, 753] width 121 height 35
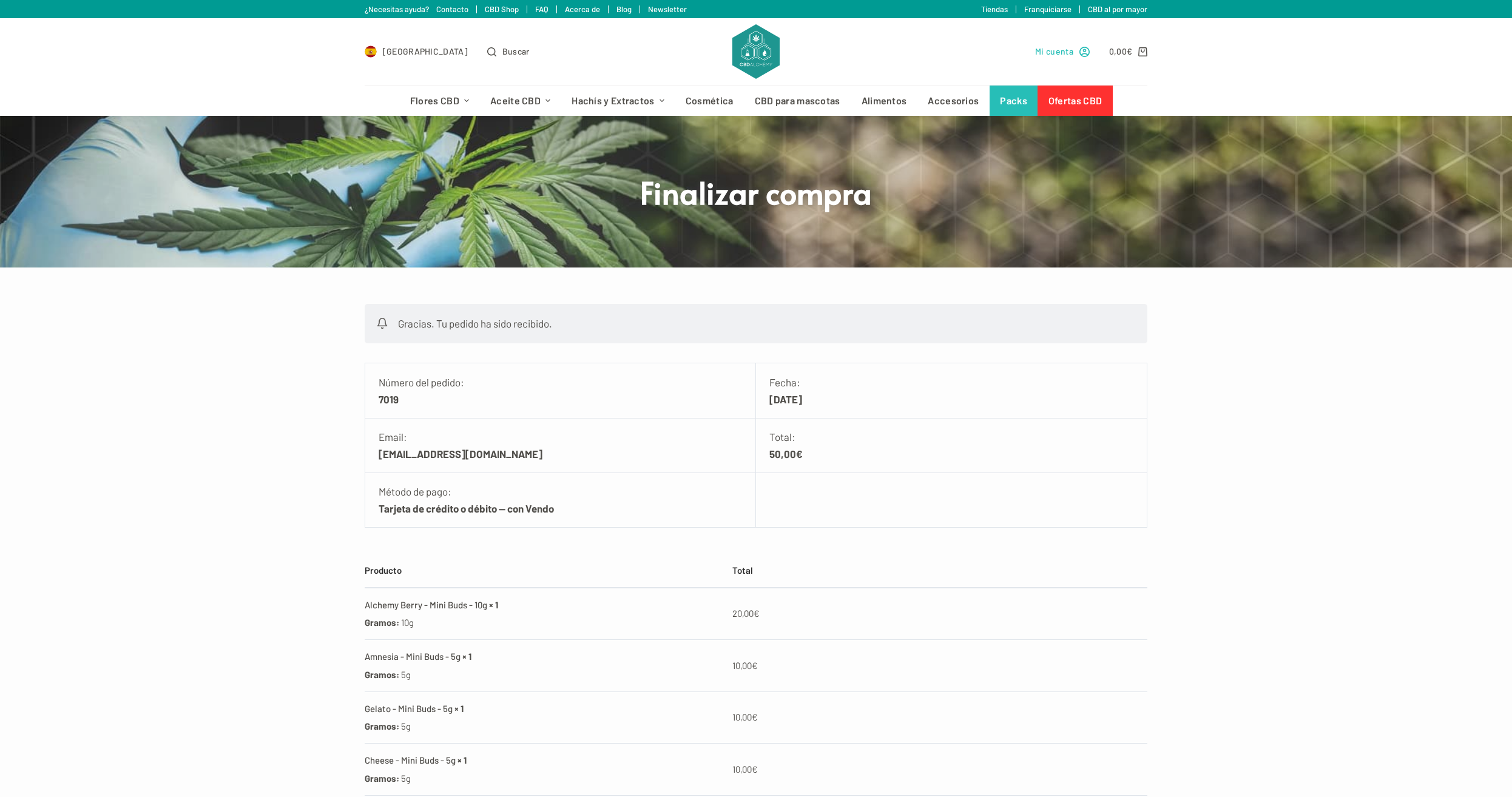
click at [1079, 50] on link "Mi cuenta" at bounding box center [1062, 51] width 54 height 14
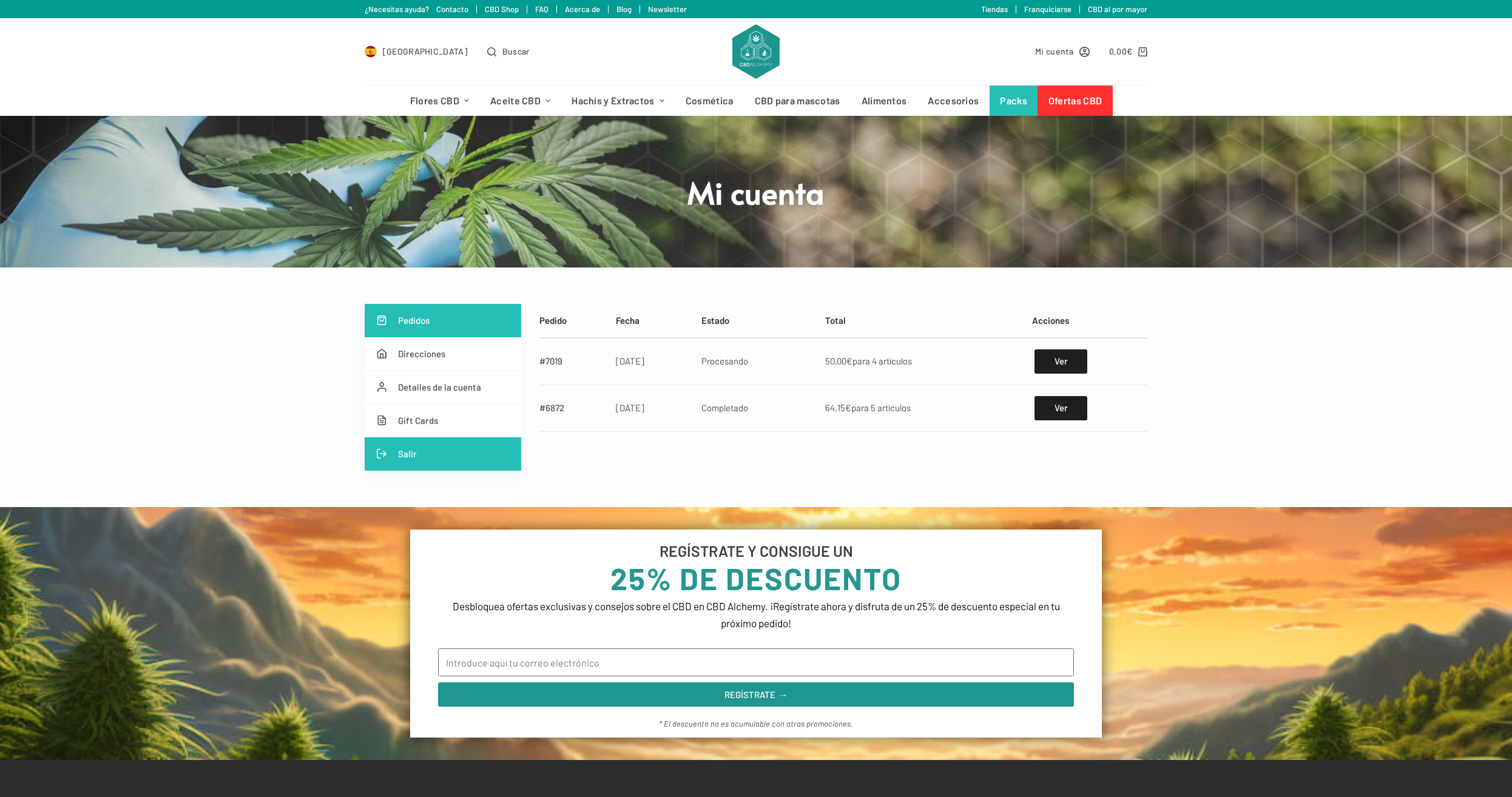
click at [416, 456] on link "Salir" at bounding box center [443, 454] width 157 height 33
